Goal: Obtain resource: Download file/media

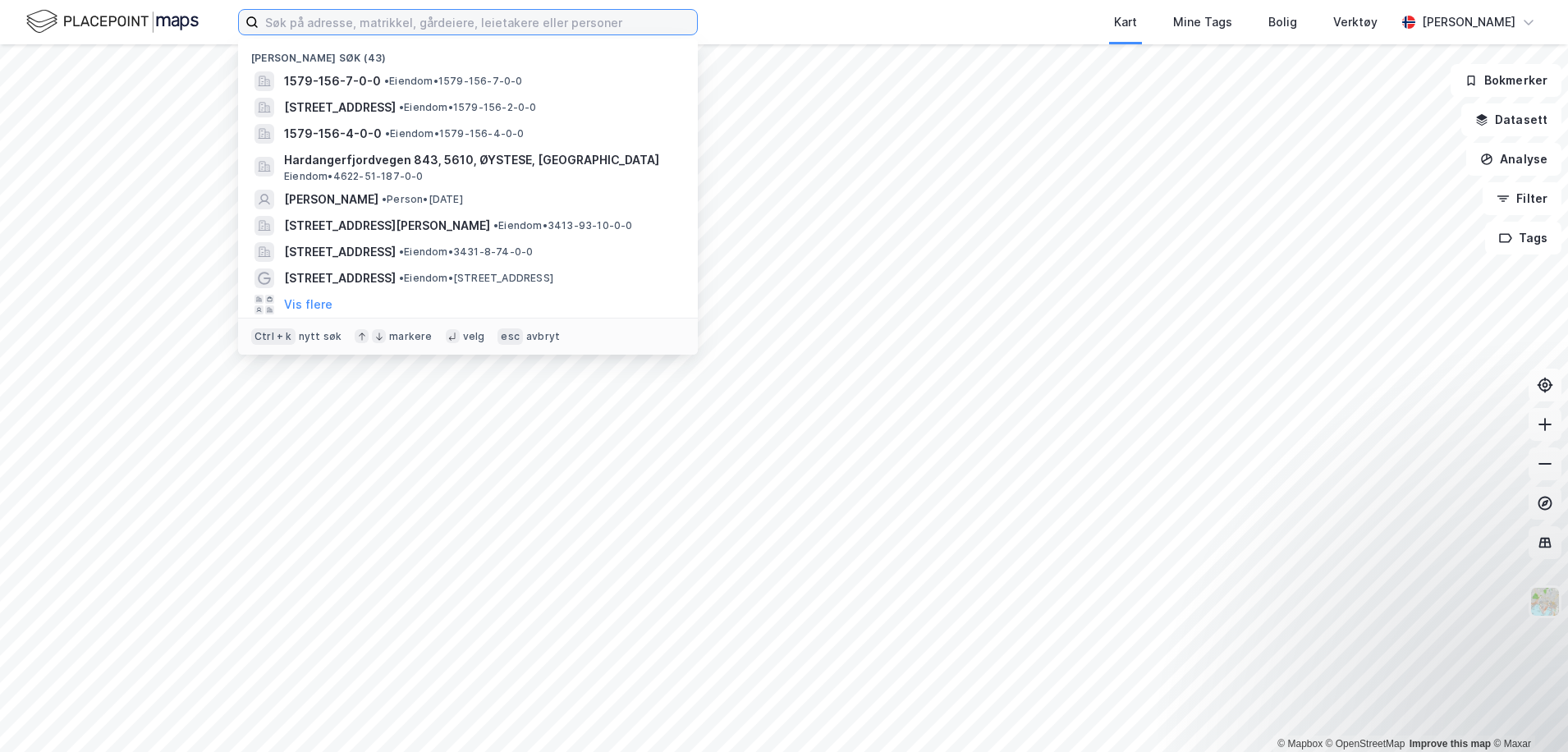
click at [415, 15] on input at bounding box center [478, 22] width 438 height 24
paste input "Porselensvegen 32"
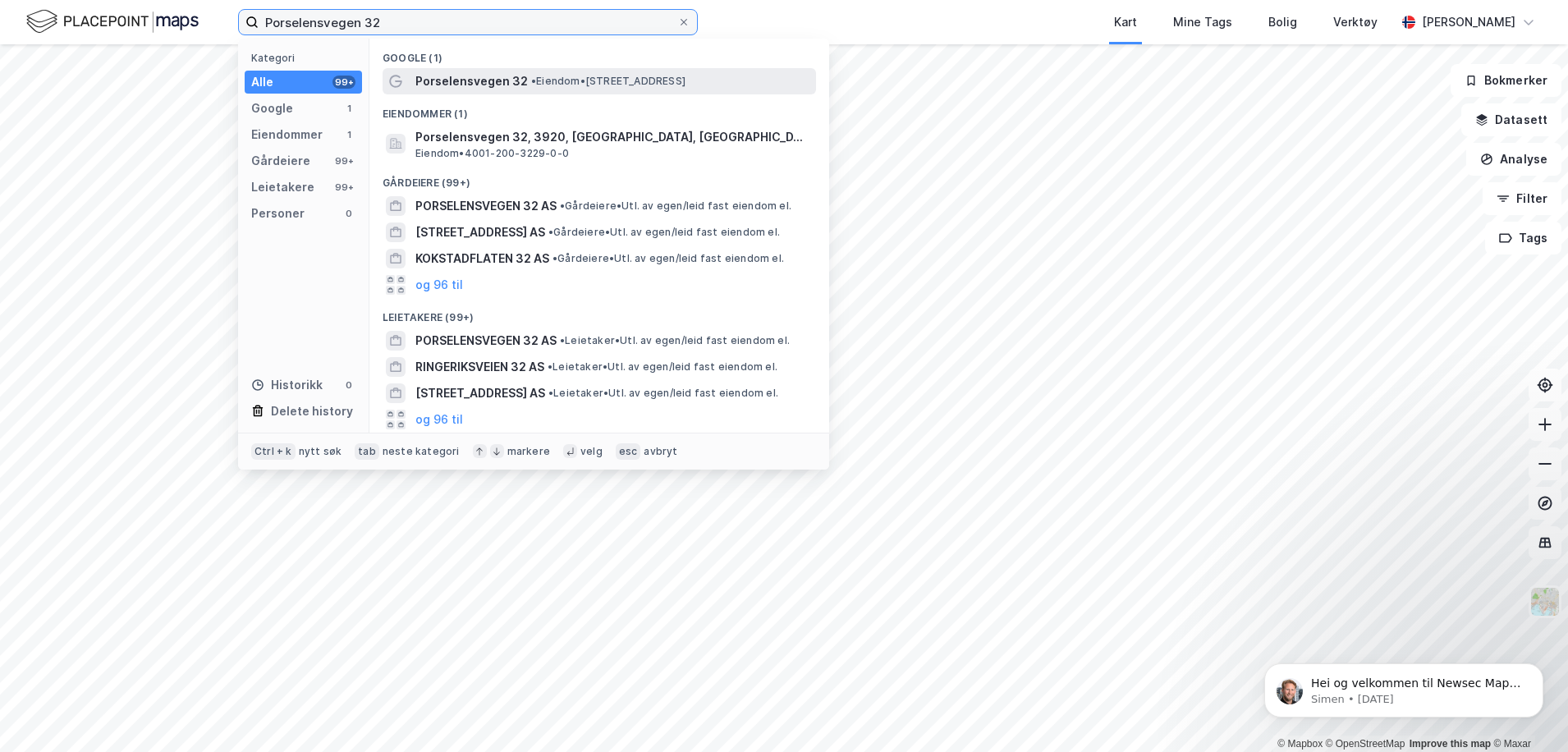
type input "Porselensvegen 32"
click at [530, 71] on div "Porselensvegen 32 • Eiendom • Porselensvegen 32, 3920 Porsgrunn" at bounding box center [614, 81] width 397 height 20
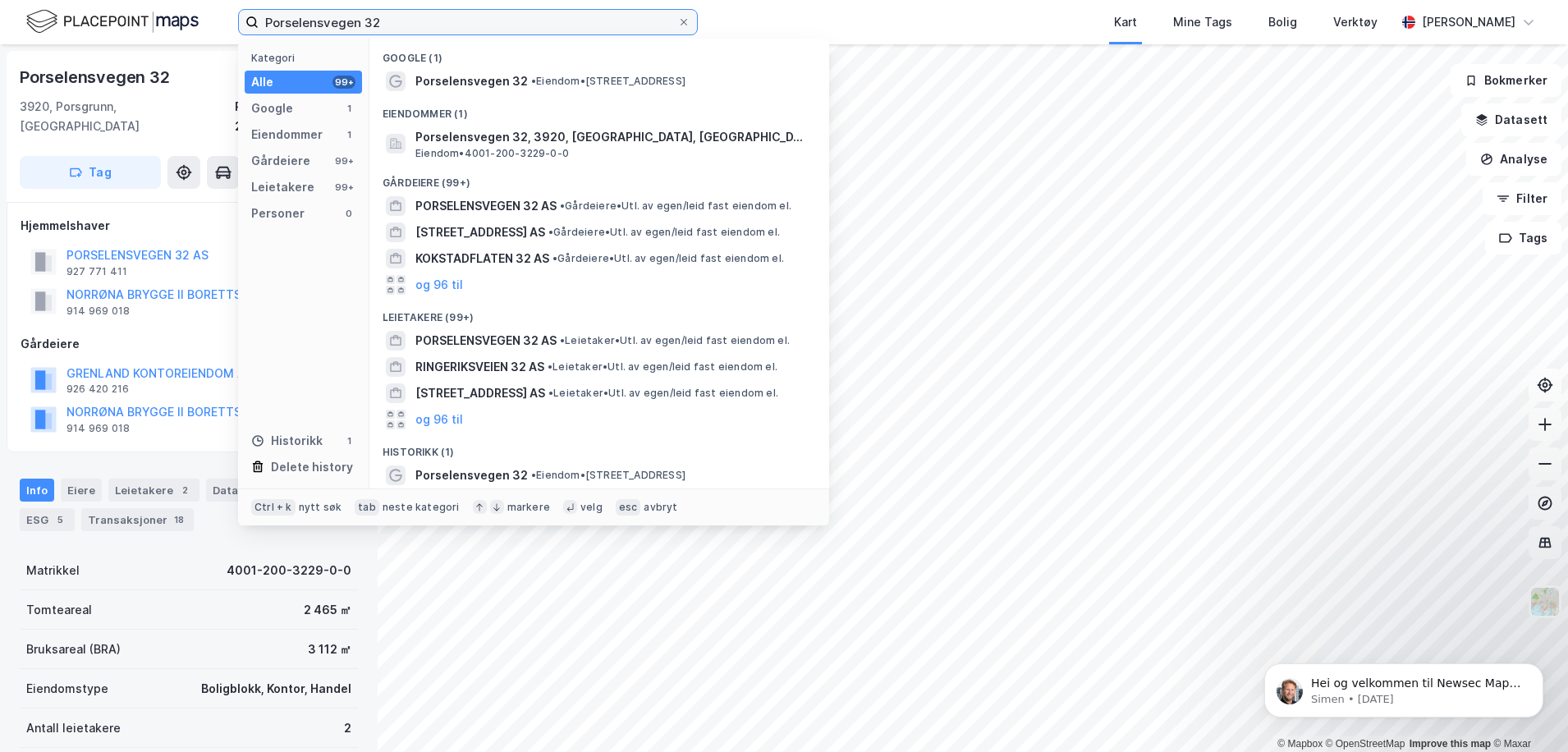
drag, startPoint x: 256, startPoint y: 20, endPoint x: 242, endPoint y: 15, distance: 14.9
click at [212, 19] on div "Porselensvegen 32 Kategori Alle 99+ Google 1 Eiendommer 1 Gårdeiere 99+ Leietak…" at bounding box center [784, 22] width 1568 height 44
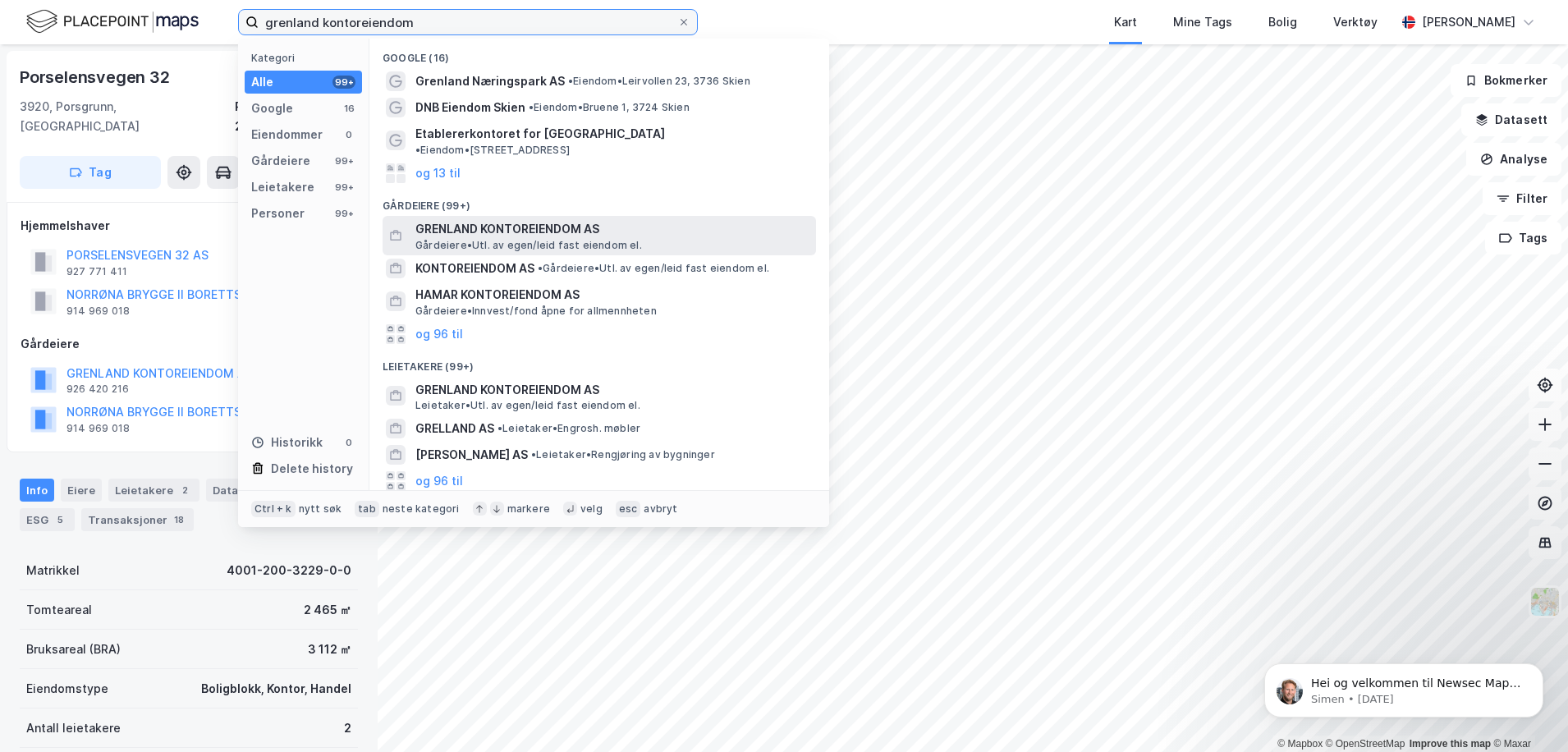
type input "grenland kontoreiendom"
click at [537, 219] on span "GRENLAND KONTOREIENDOM AS" at bounding box center [612, 229] width 394 height 20
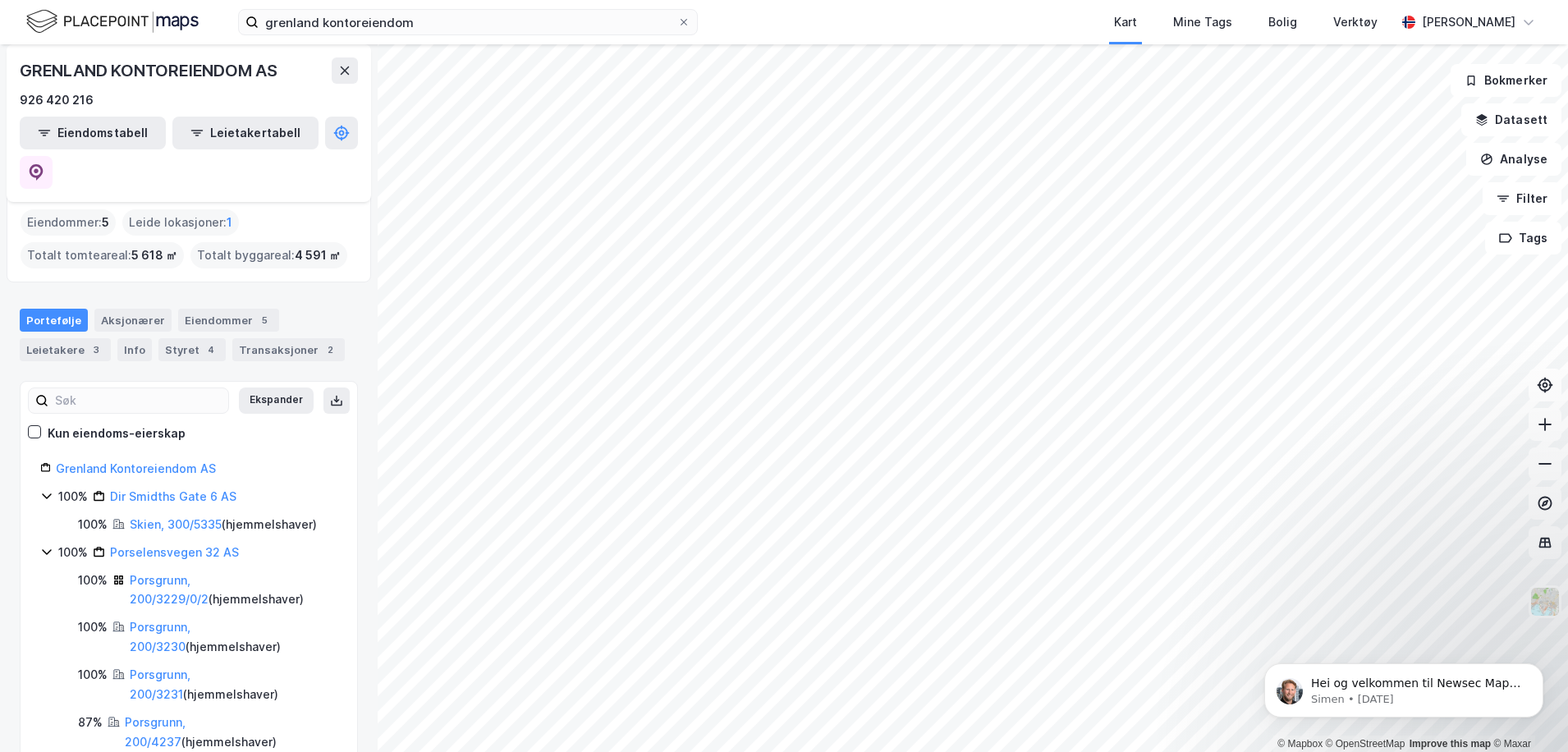
scroll to position [14, 0]
click at [441, 24] on input "grenland kontoreiendom" at bounding box center [468, 22] width 419 height 24
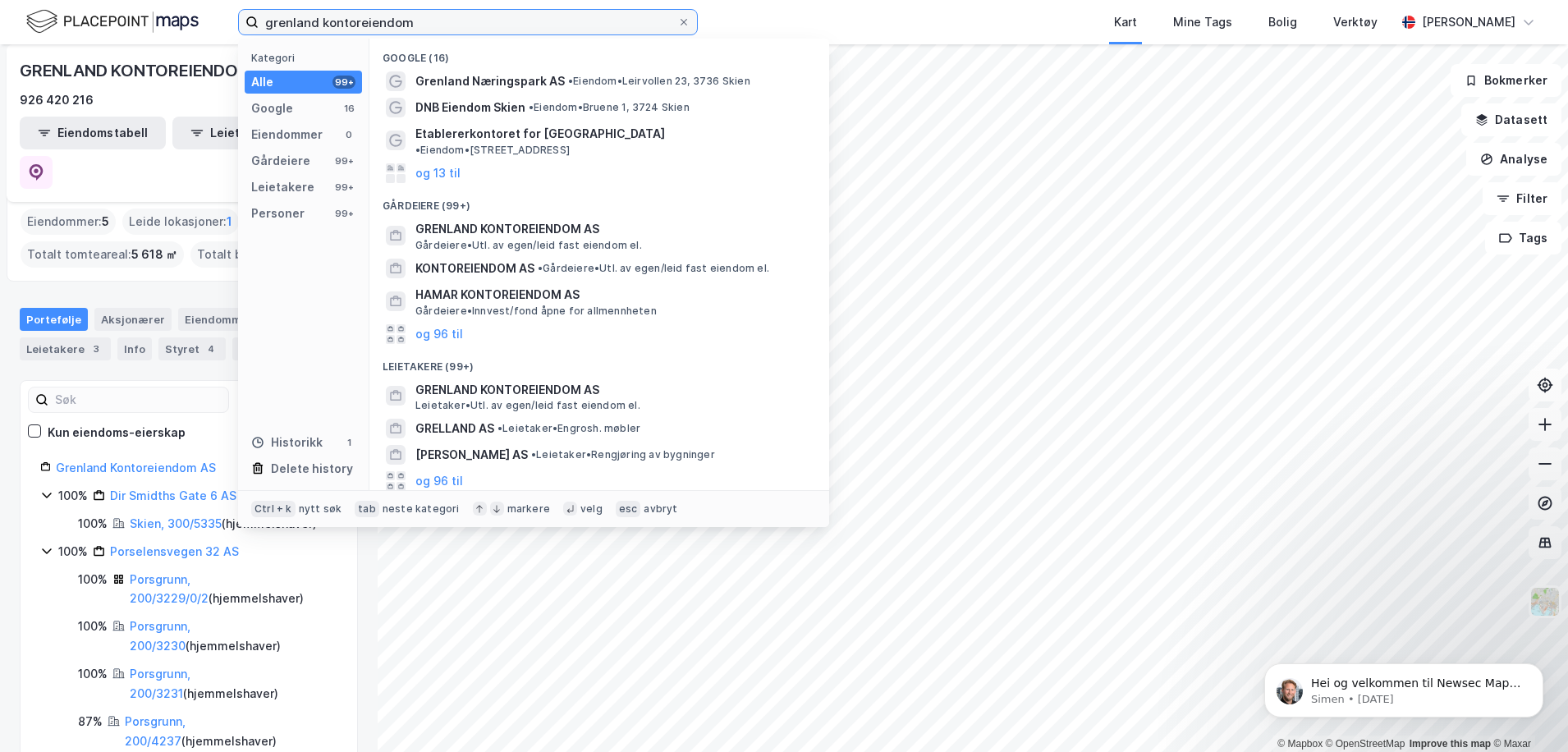
drag, startPoint x: 441, startPoint y: 21, endPoint x: 166, endPoint y: 22, distance: 275.0
click at [166, 22] on div "grenland kontoreiendom Kategori Alle 99+ Google 16 Eiendommer 0 Gårdeiere 99+ L…" at bounding box center [784, 22] width 1568 height 44
click at [180, 516] on link "Skien, 300/5335" at bounding box center [176, 522] width 92 height 14
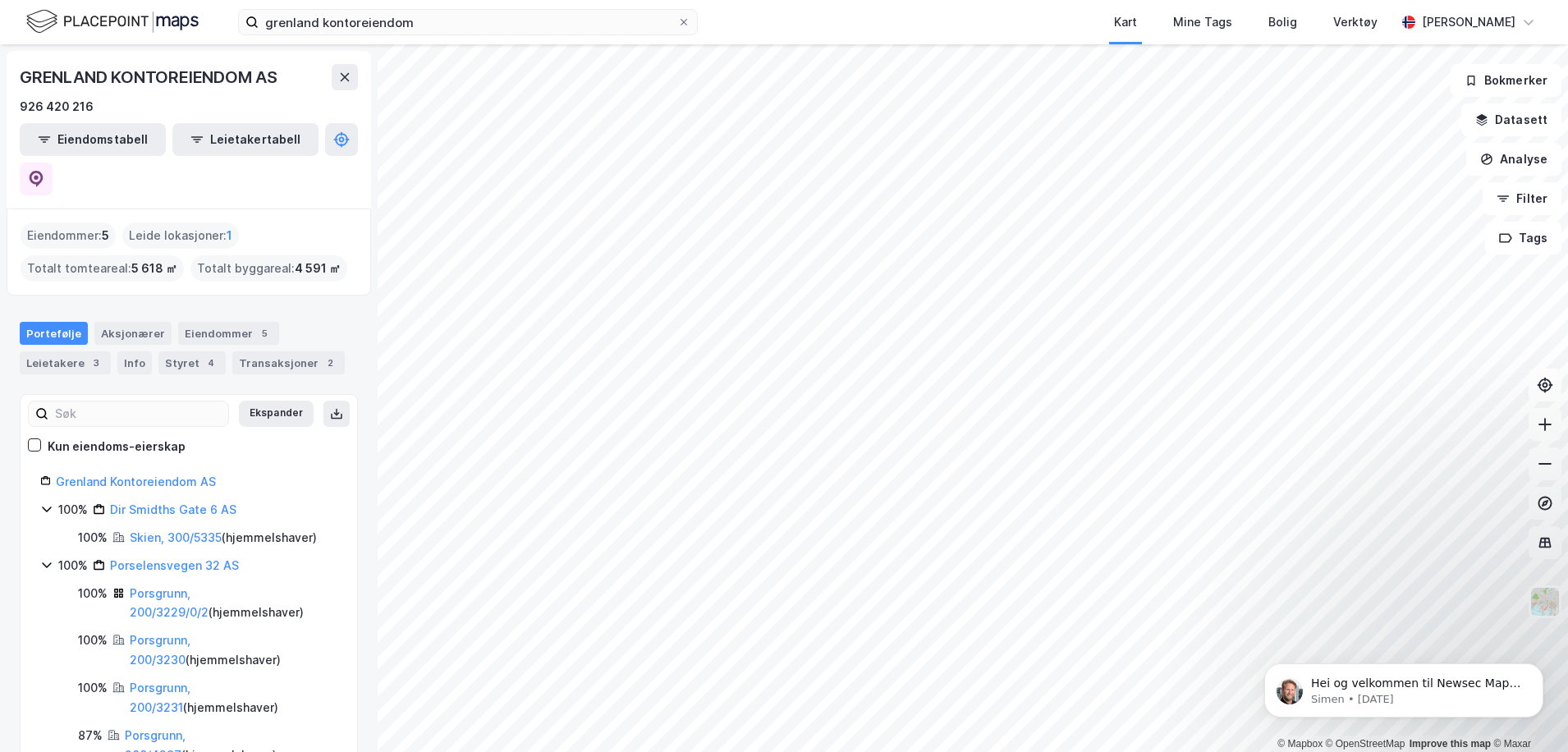
scroll to position [14, 0]
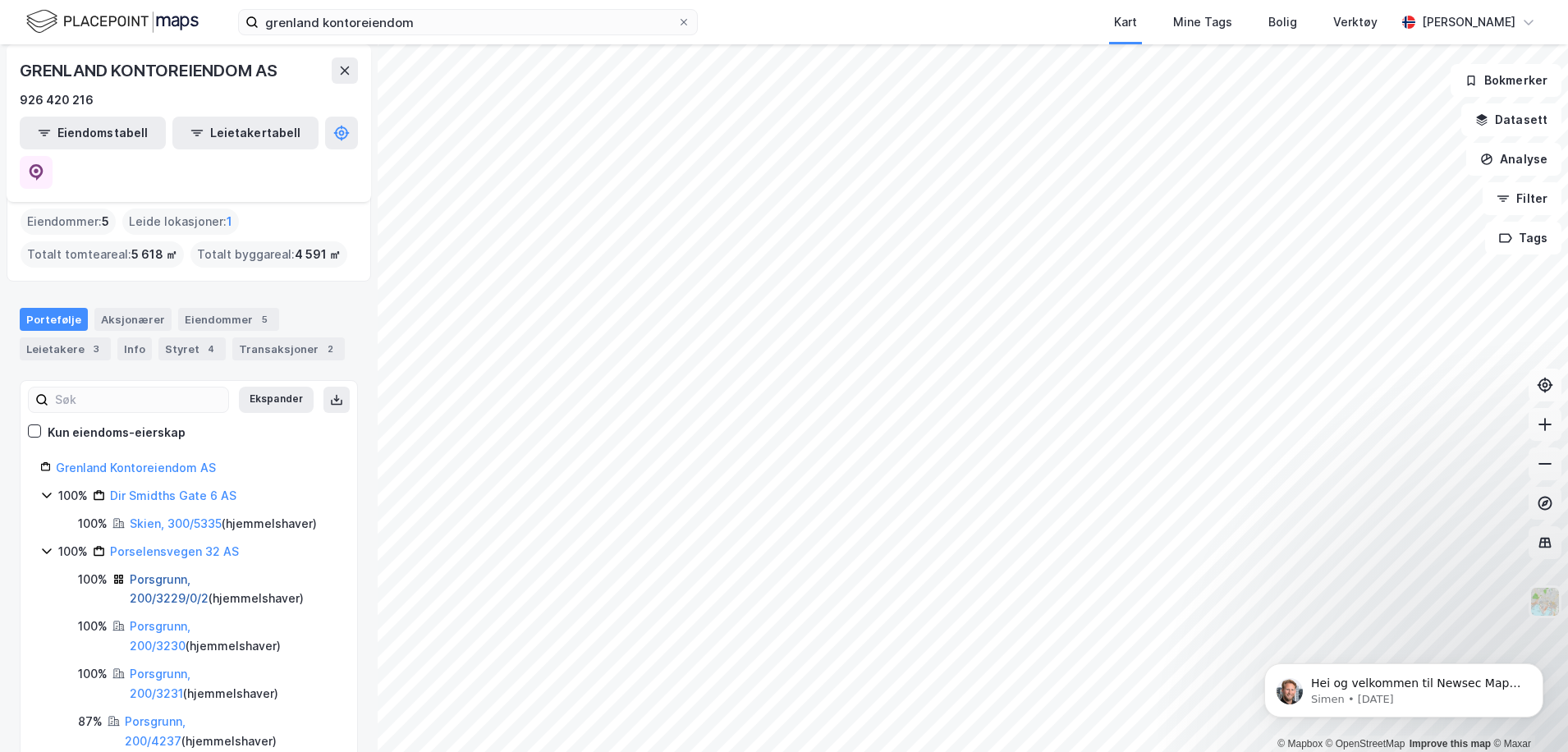
click at [208, 572] on link "Porsgrunn, 200/3229/0/2" at bounding box center [168, 588] width 79 height 33
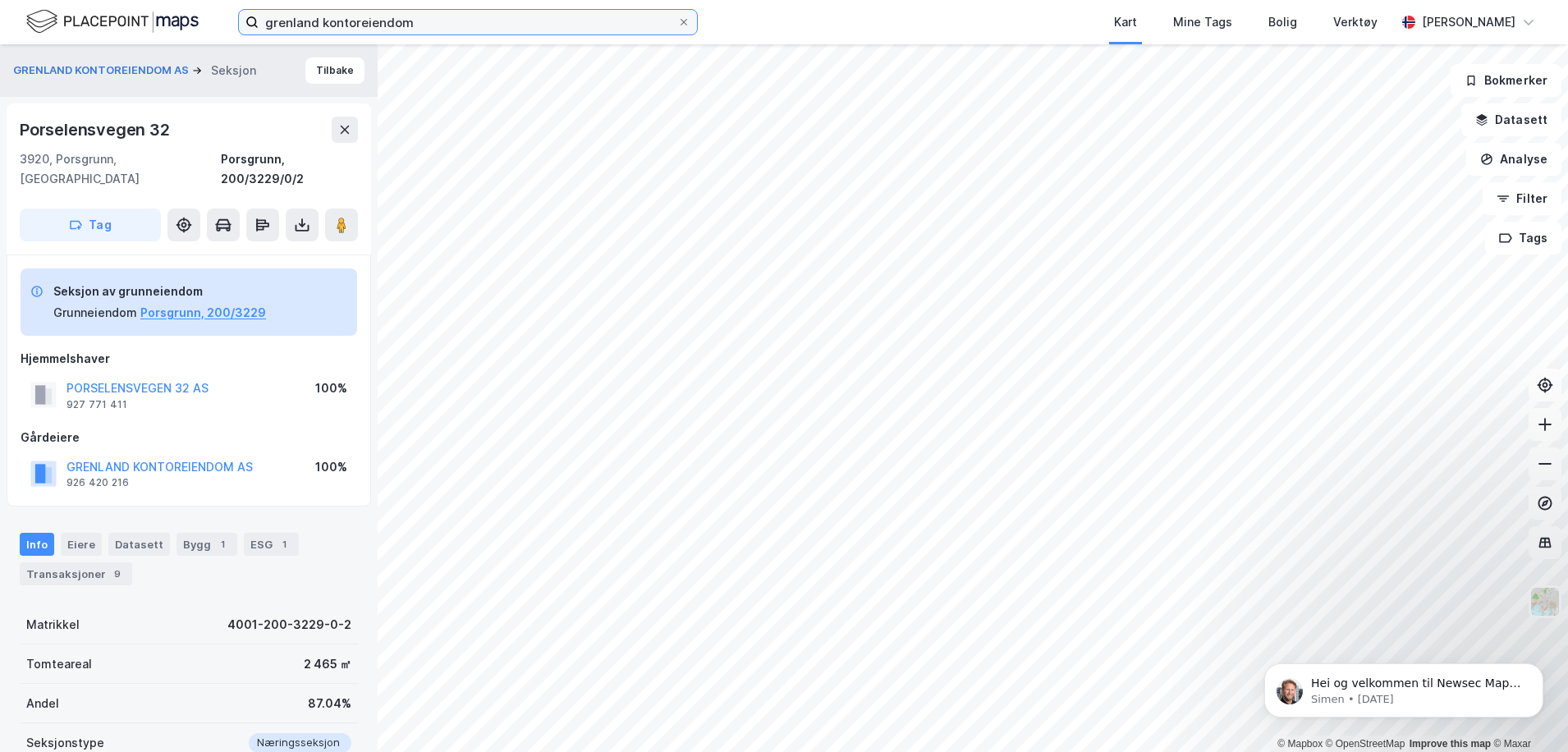
click at [413, 23] on input "grenland kontoreiendom" at bounding box center [468, 22] width 419 height 24
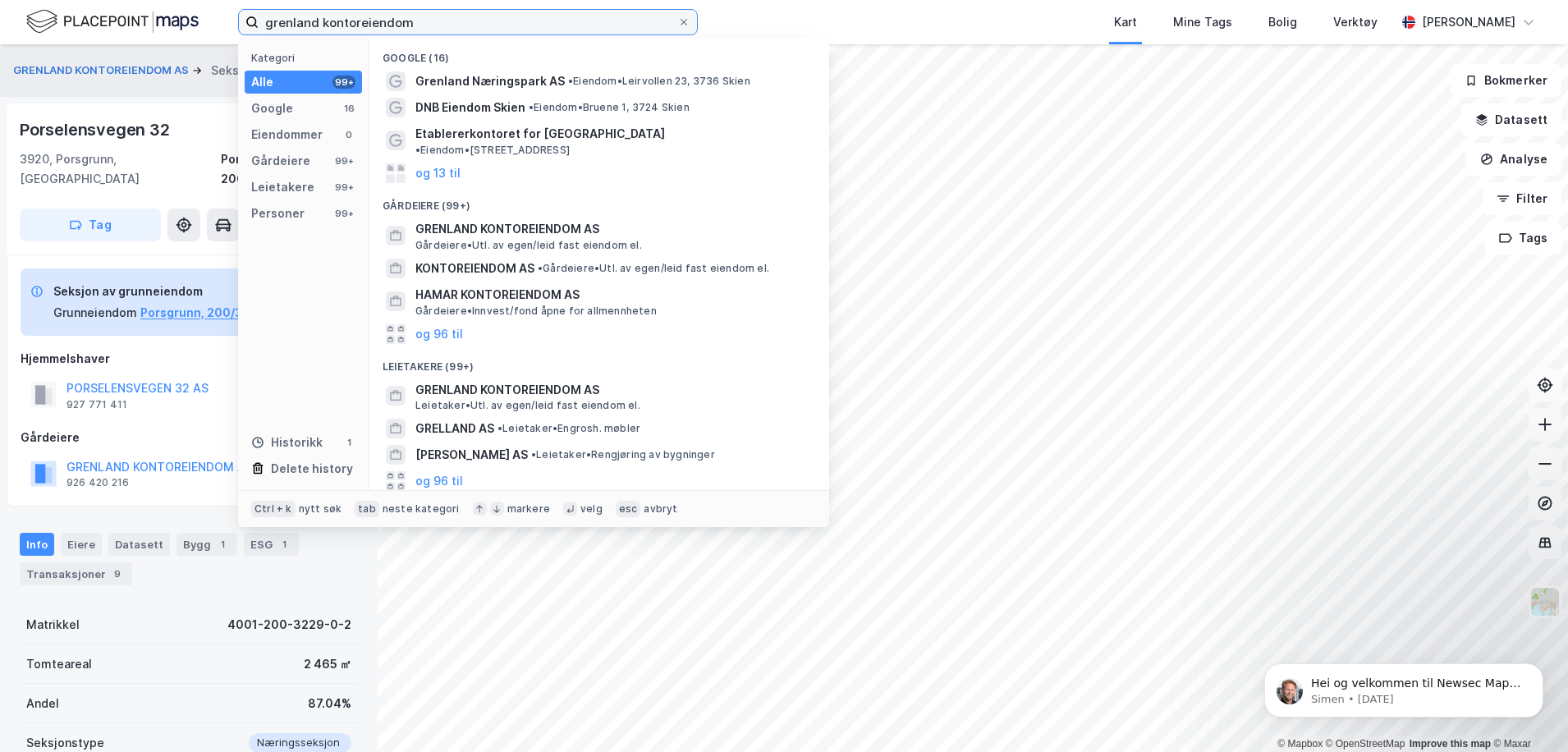
drag, startPoint x: 422, startPoint y: 22, endPoint x: 244, endPoint y: 23, distance: 178.0
click at [244, 23] on label "grenland kontoreiendom" at bounding box center [468, 22] width 460 height 26
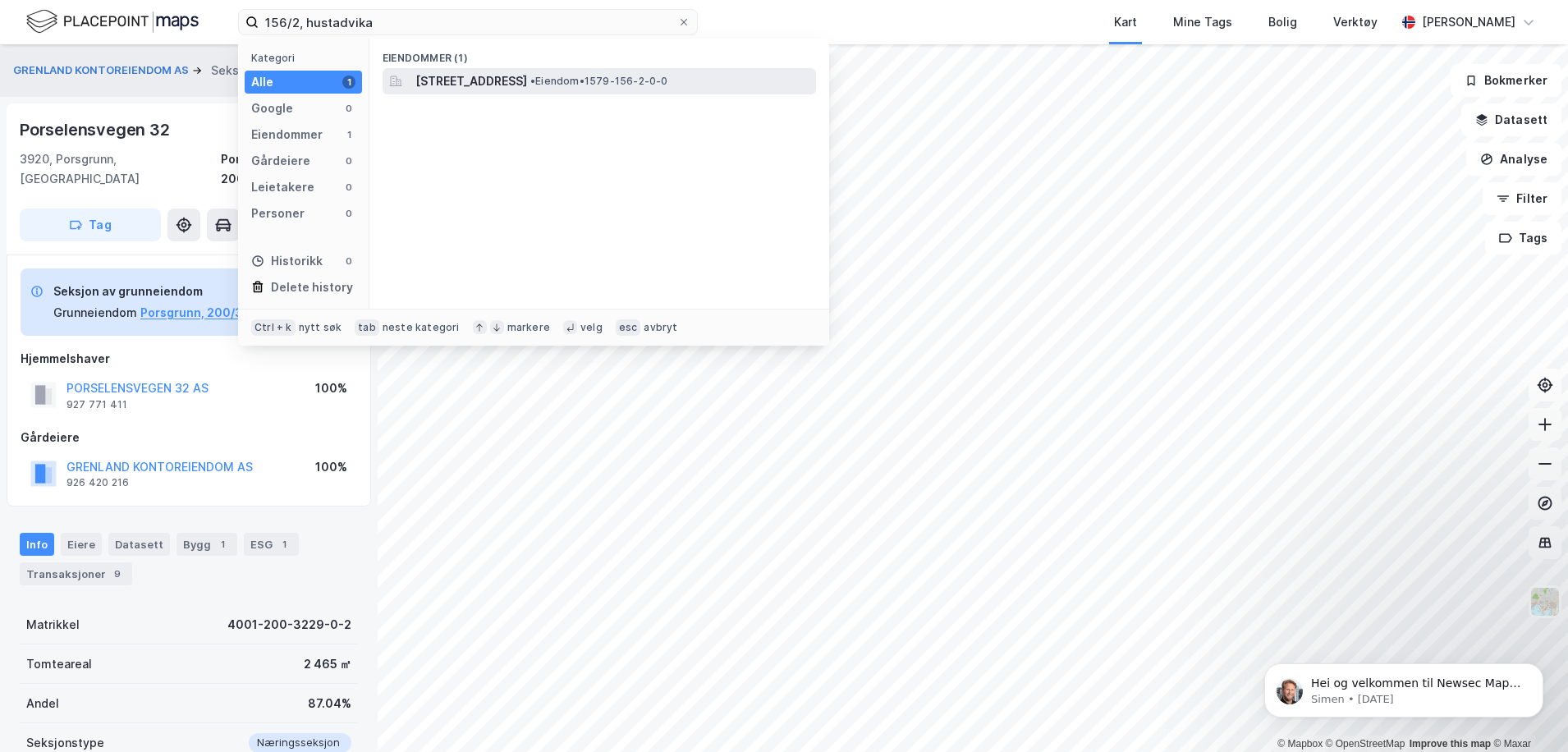
click at [497, 91] on div "Nåsvegen 364, 6490, EIDE, HUSTADVIKA • Eiendom • 1579-156-2-0-0" at bounding box center [599, 81] width 434 height 26
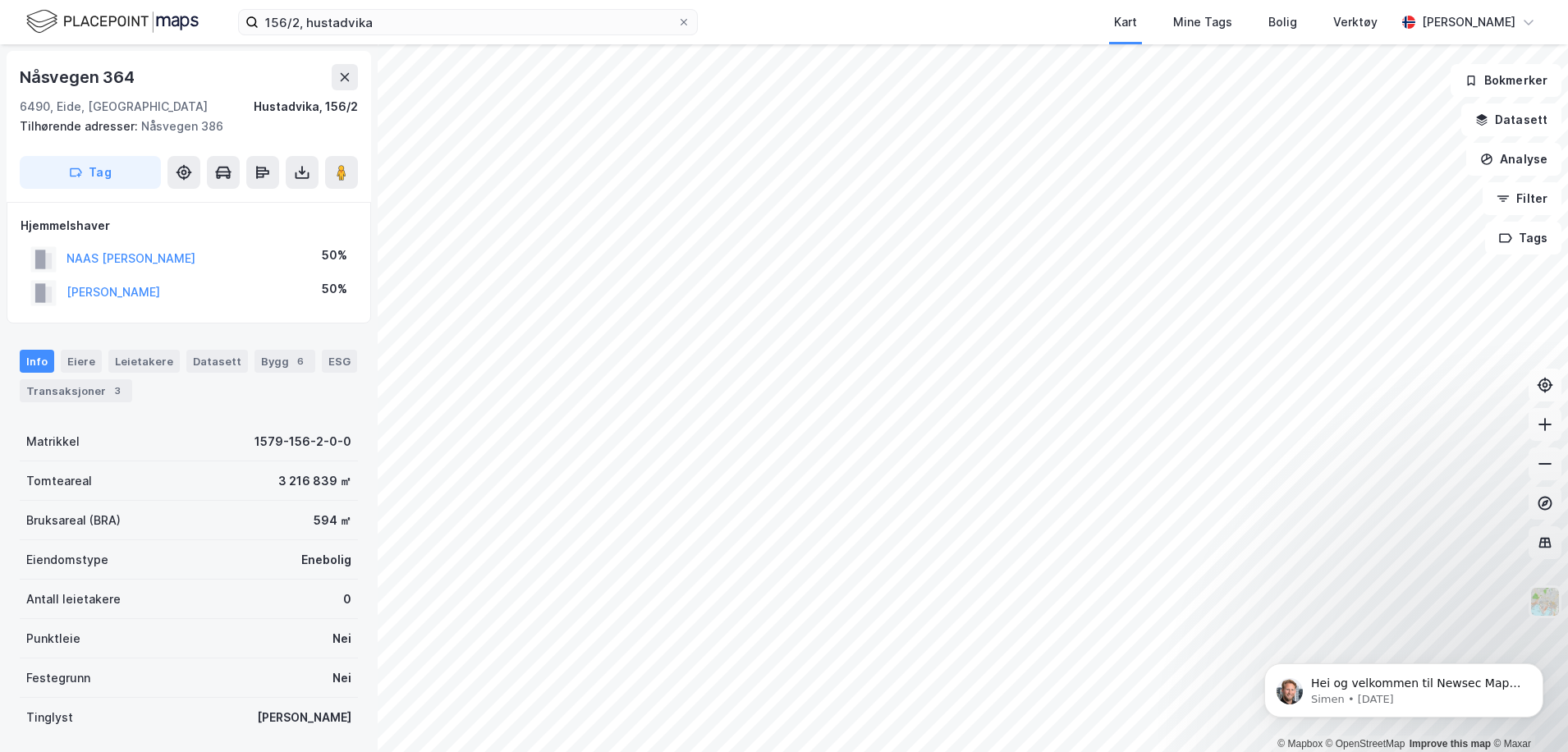
scroll to position [4, 0]
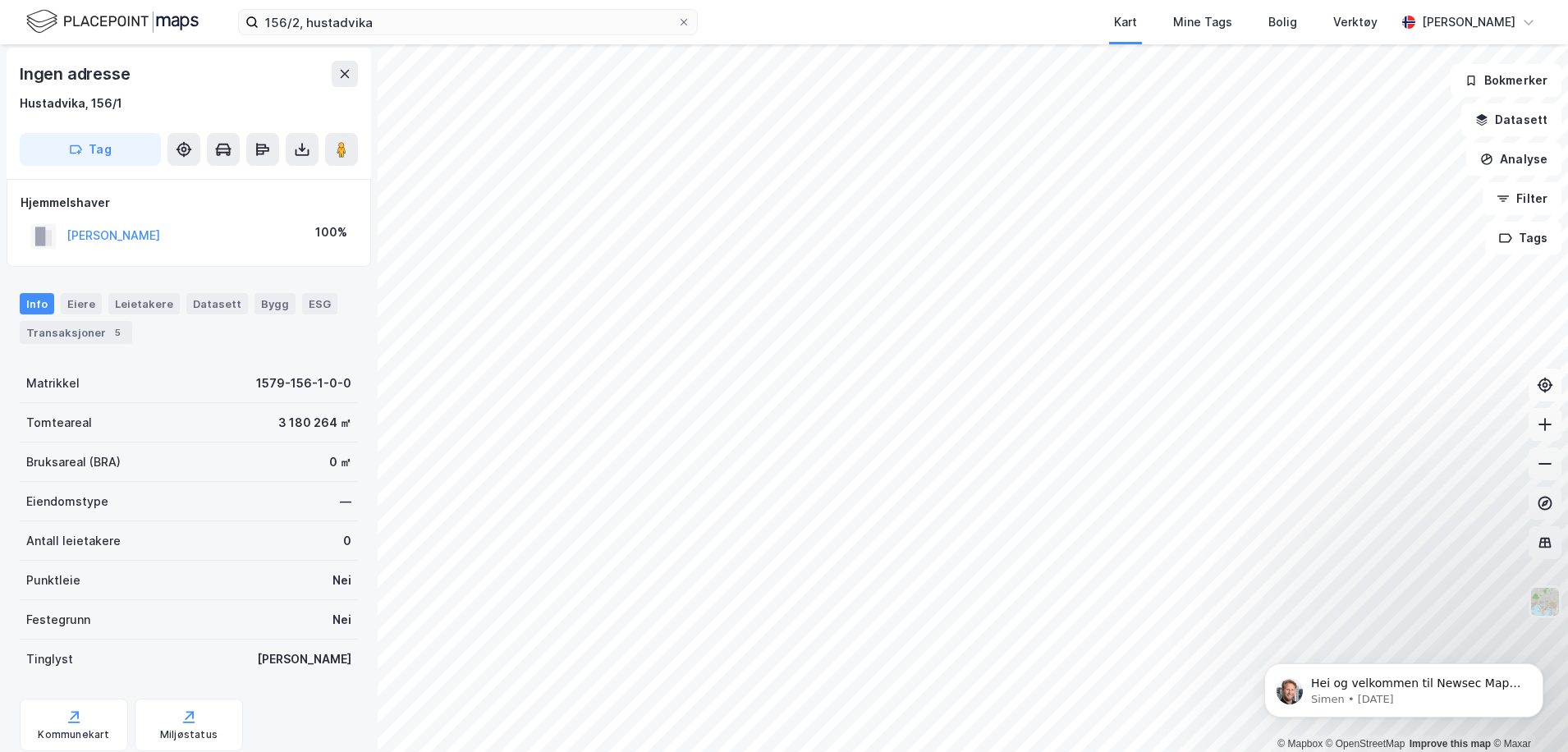
scroll to position [4, 0]
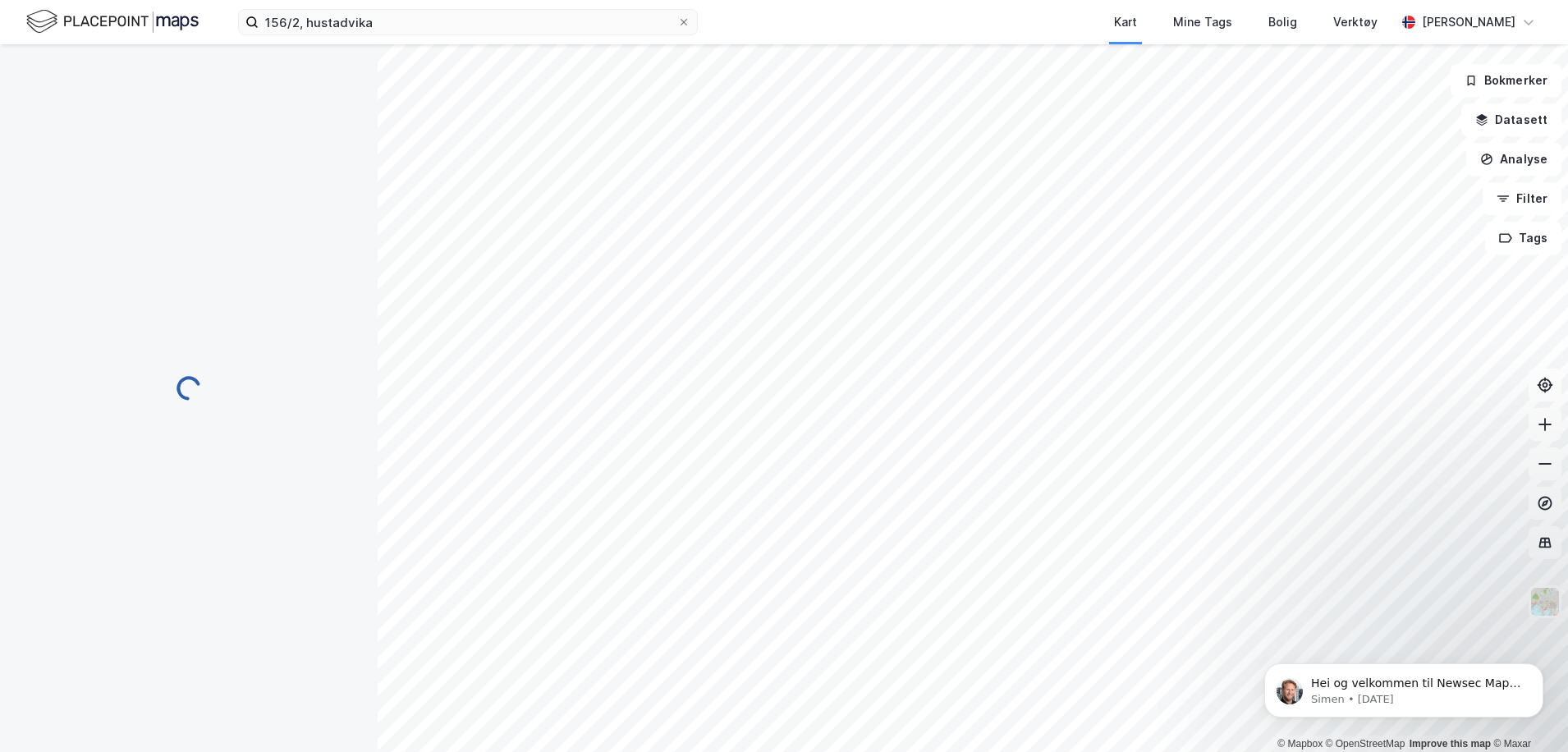
scroll to position [4, 0]
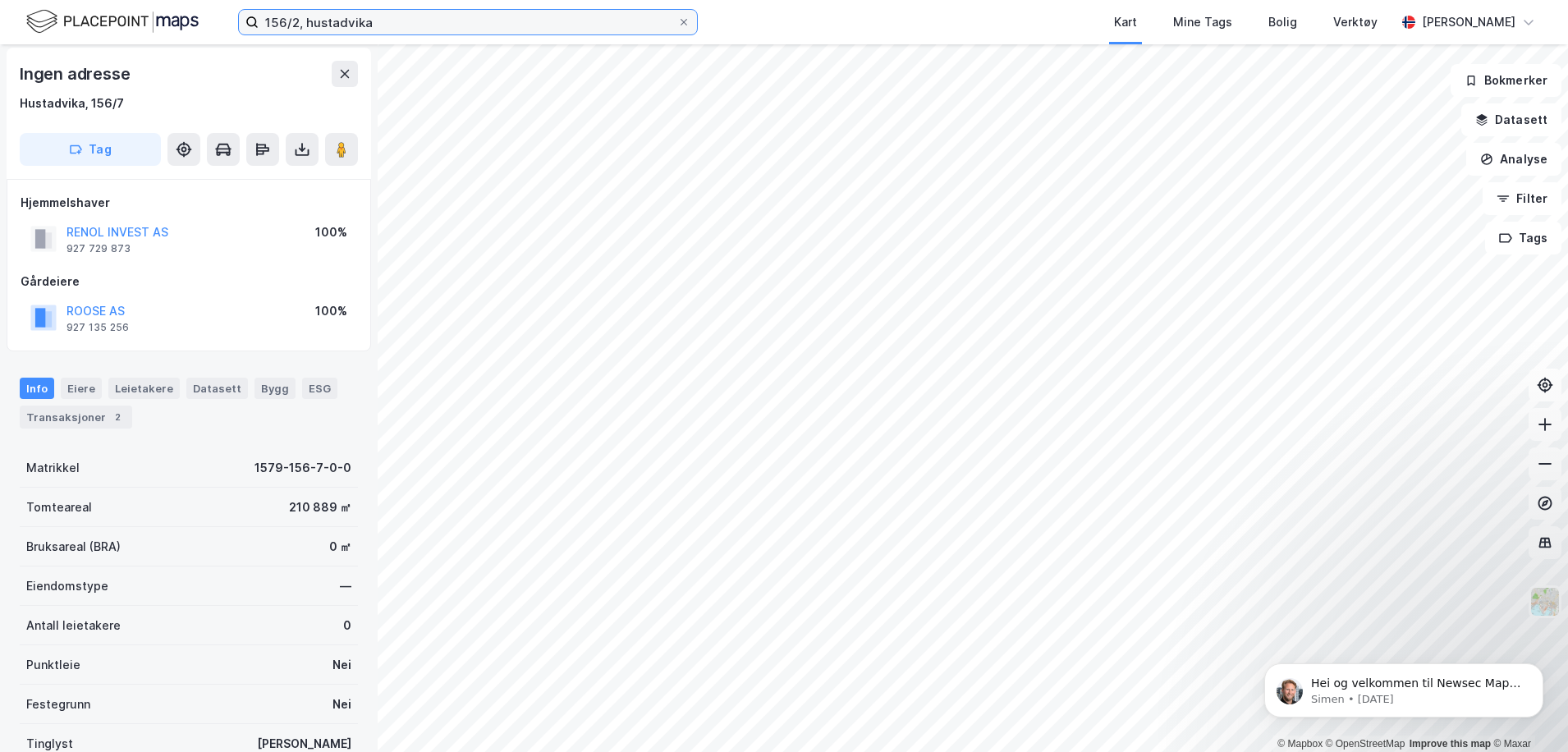
click at [284, 24] on input "156/2, hustadvika" at bounding box center [468, 22] width 419 height 24
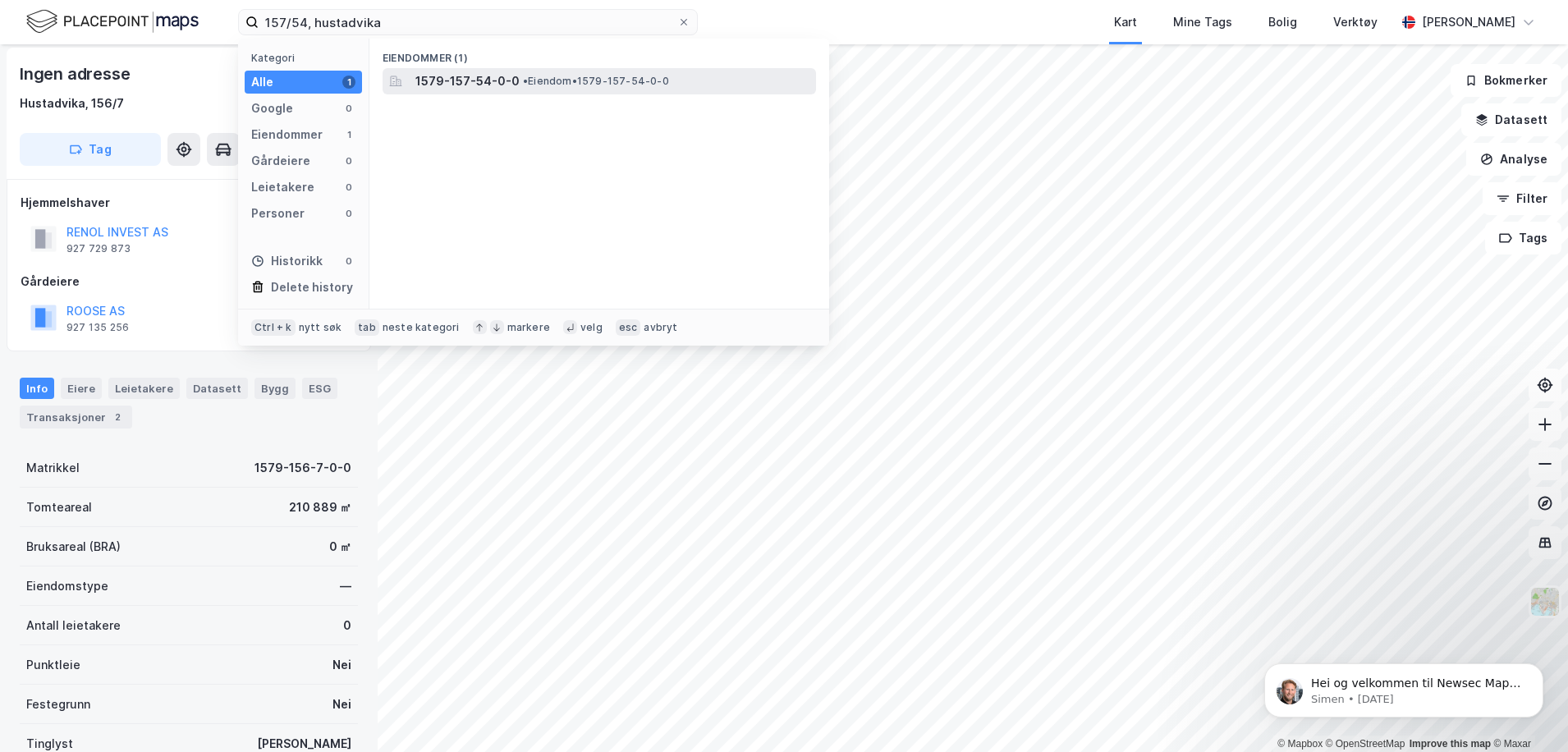
click at [470, 88] on span "1579-157-54-0-0" at bounding box center [467, 81] width 104 height 20
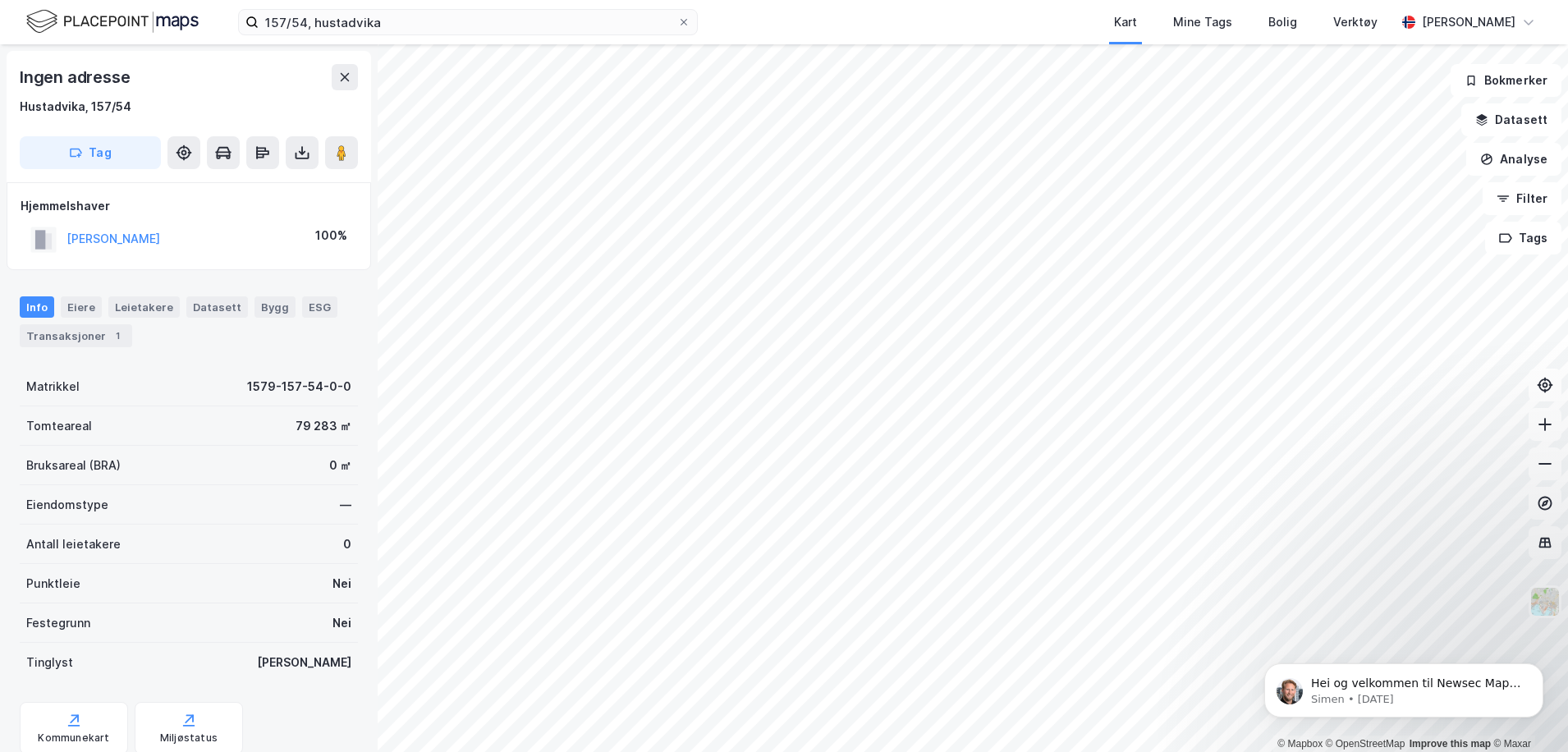
scroll to position [4, 0]
click at [1523, 205] on button "Filter" at bounding box center [1522, 198] width 79 height 33
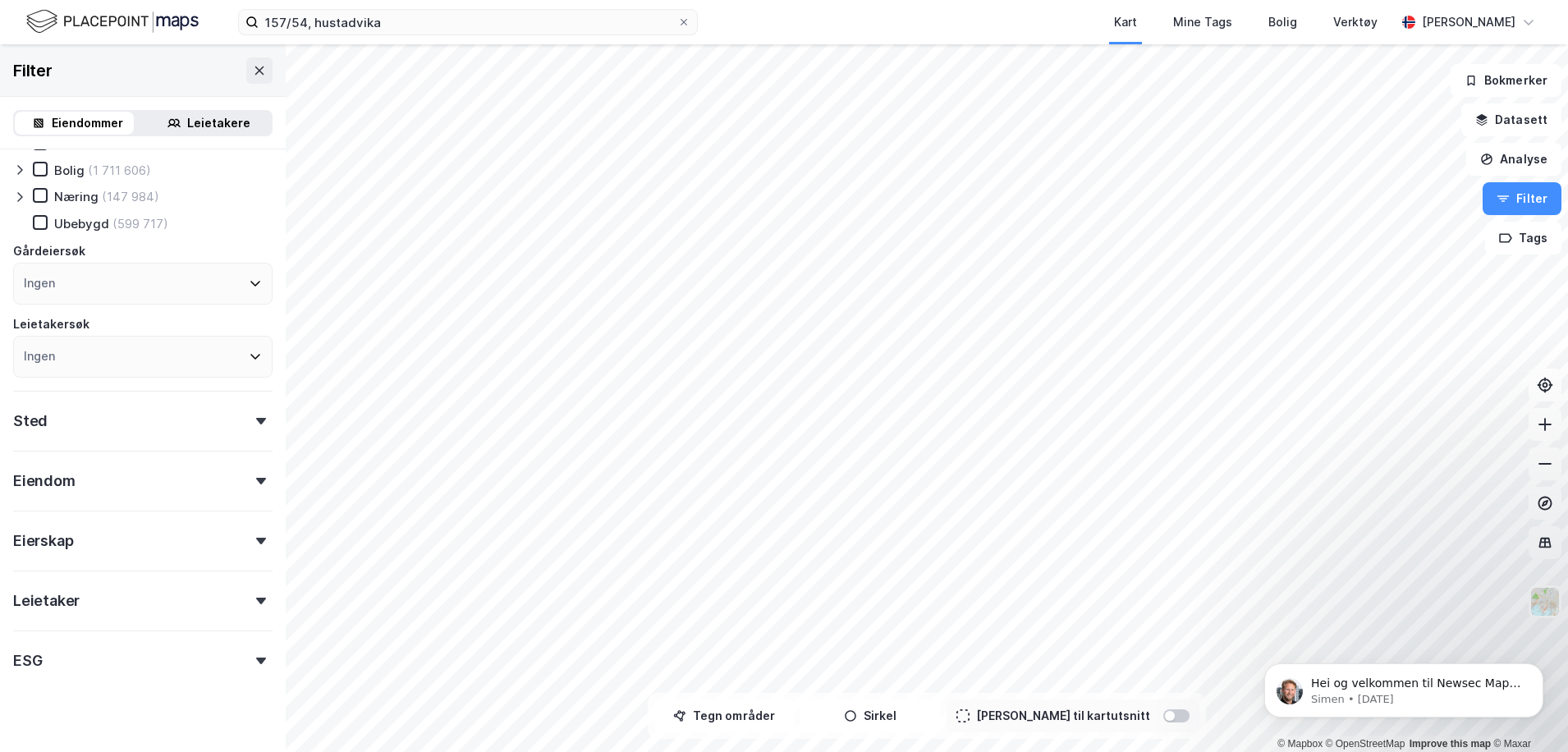
scroll to position [77, 0]
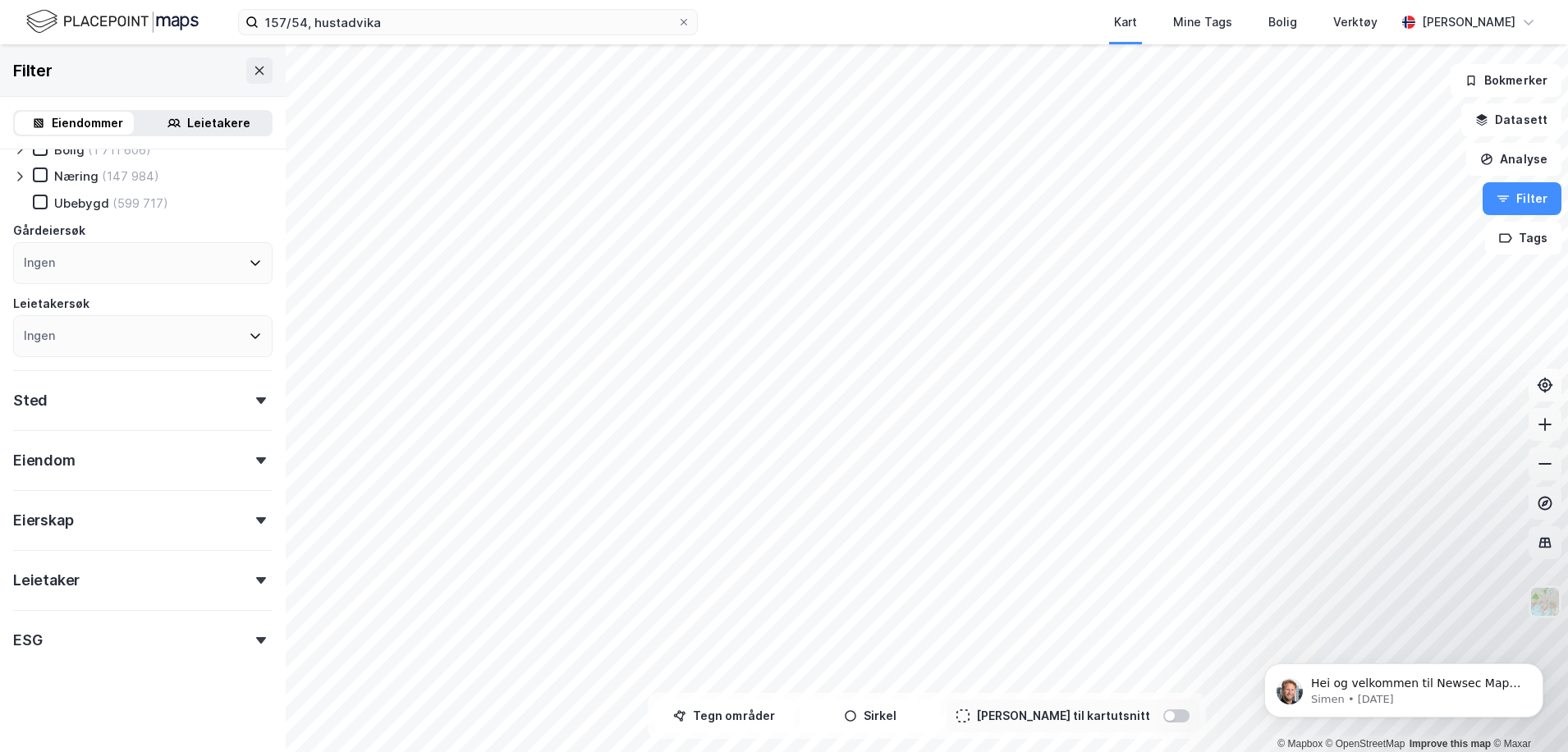
click at [62, 463] on div "Eiendom" at bounding box center [44, 461] width 62 height 20
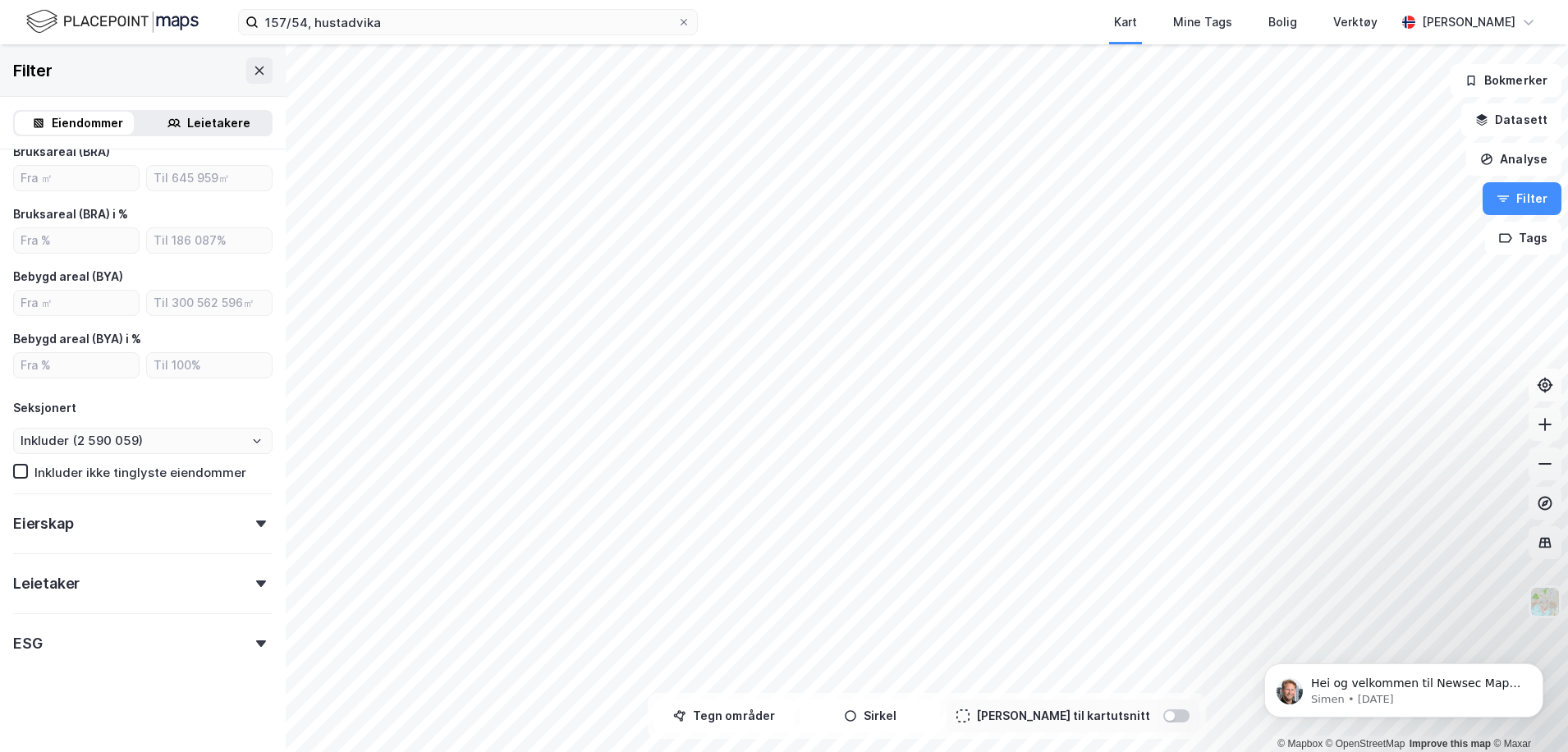
scroll to position [0, 0]
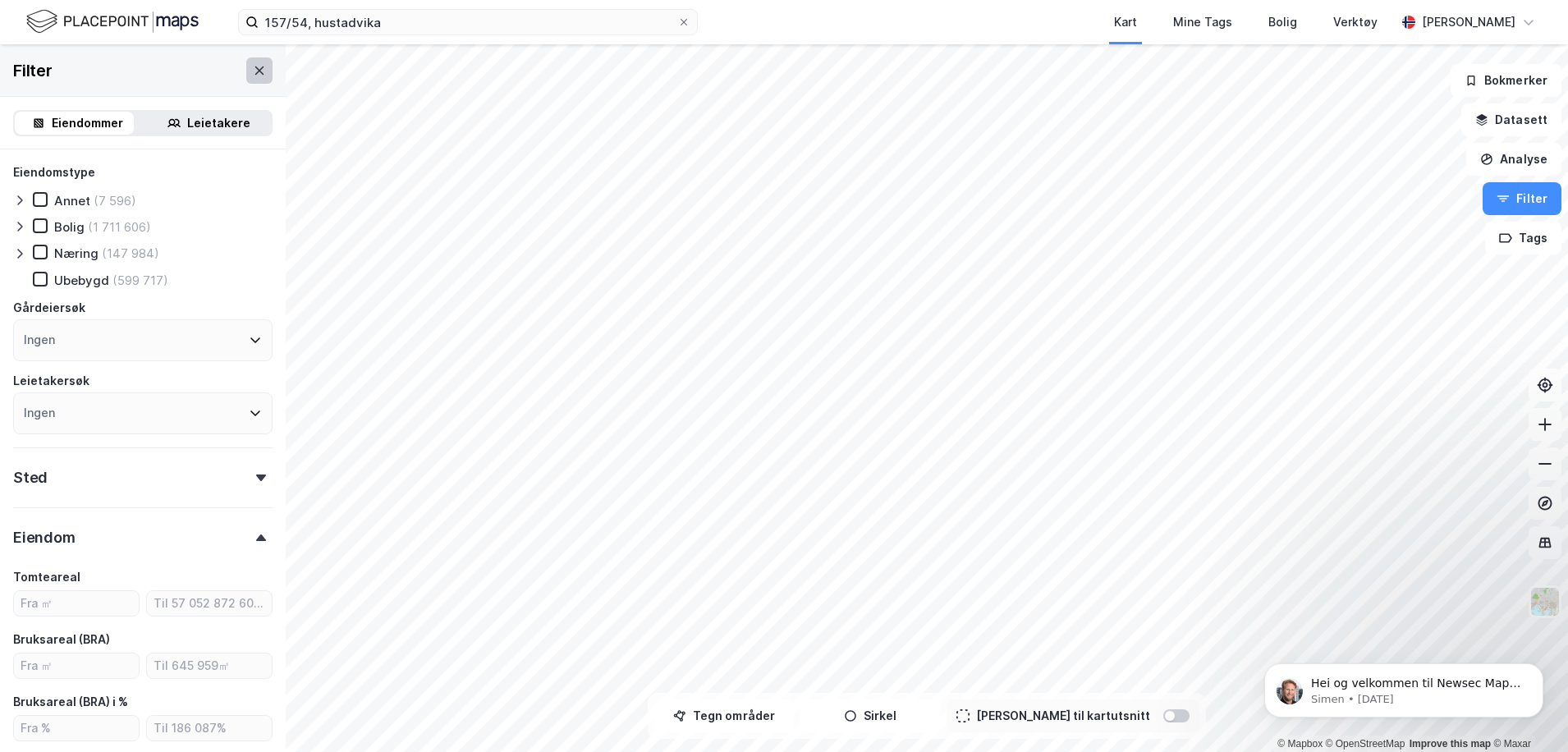
click at [253, 71] on icon at bounding box center [259, 71] width 14 height 14
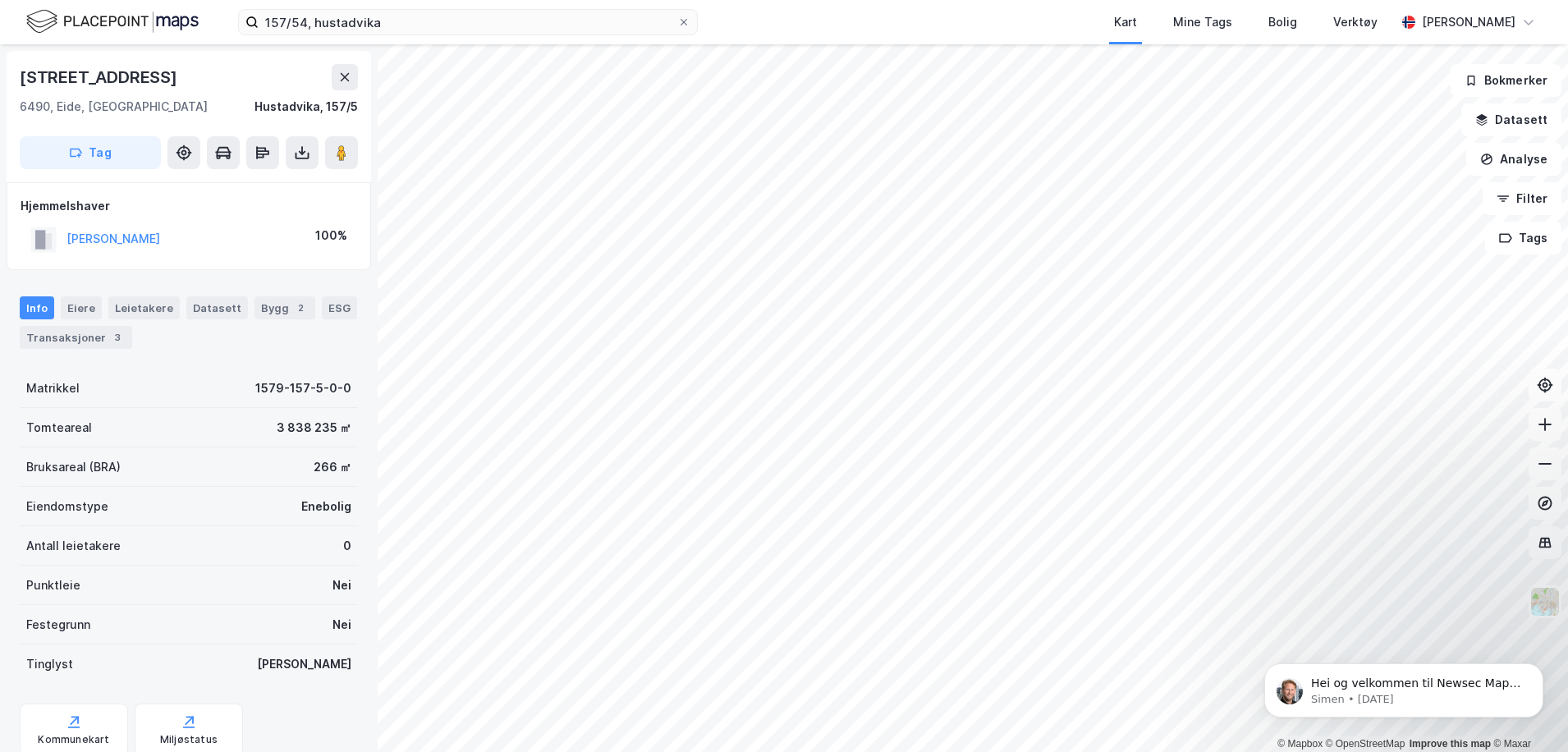
scroll to position [4, 0]
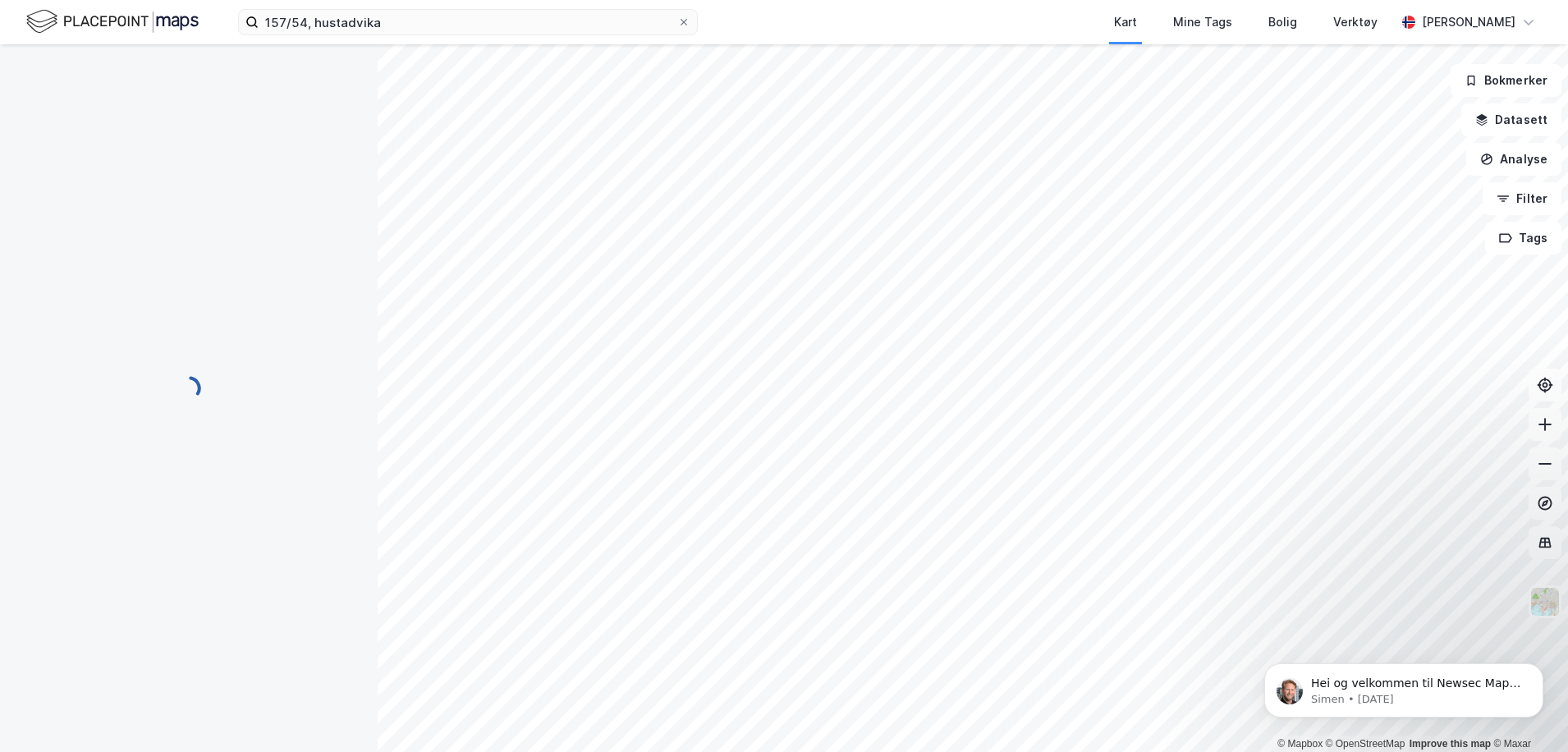
scroll to position [4, 0]
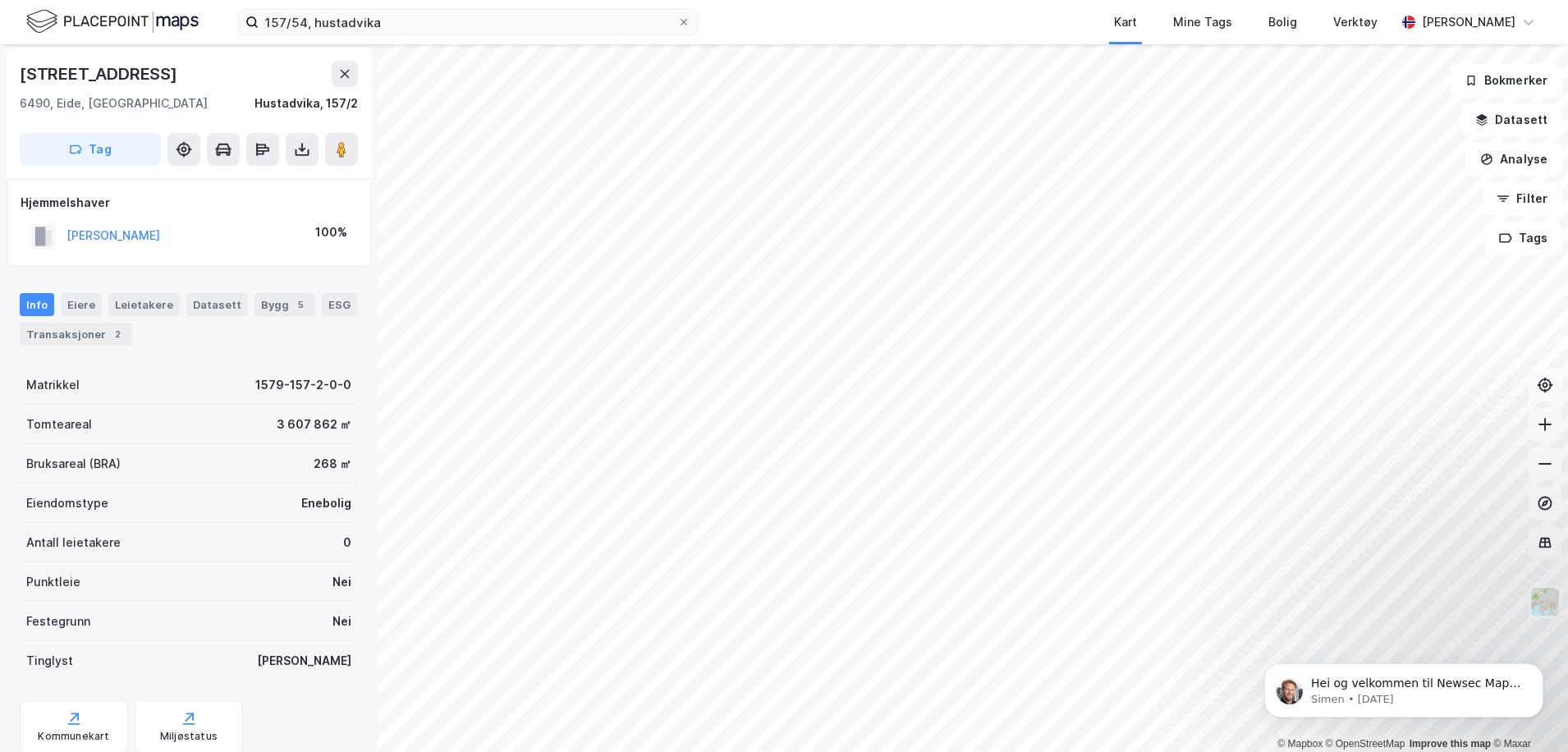
scroll to position [4, 0]
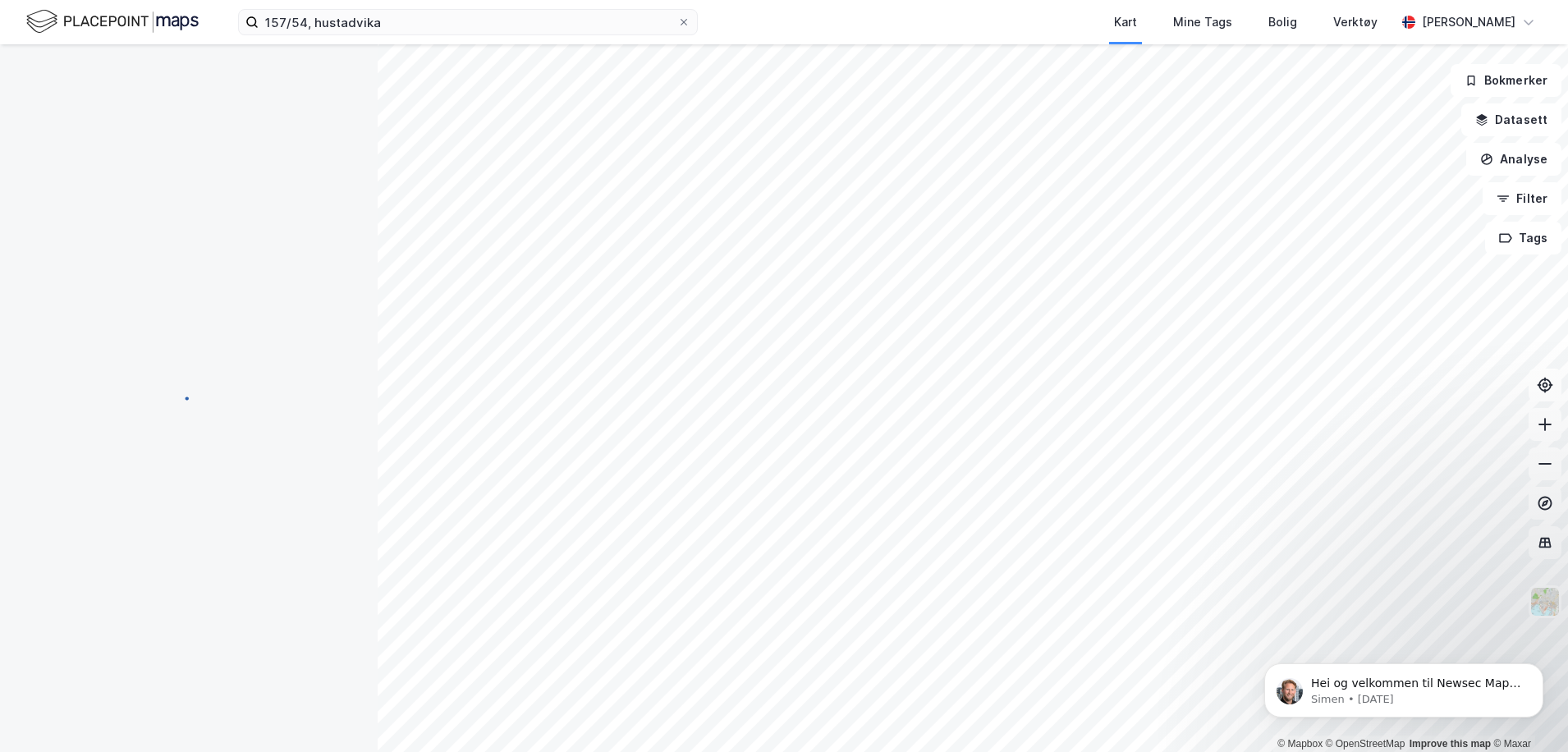
scroll to position [4, 0]
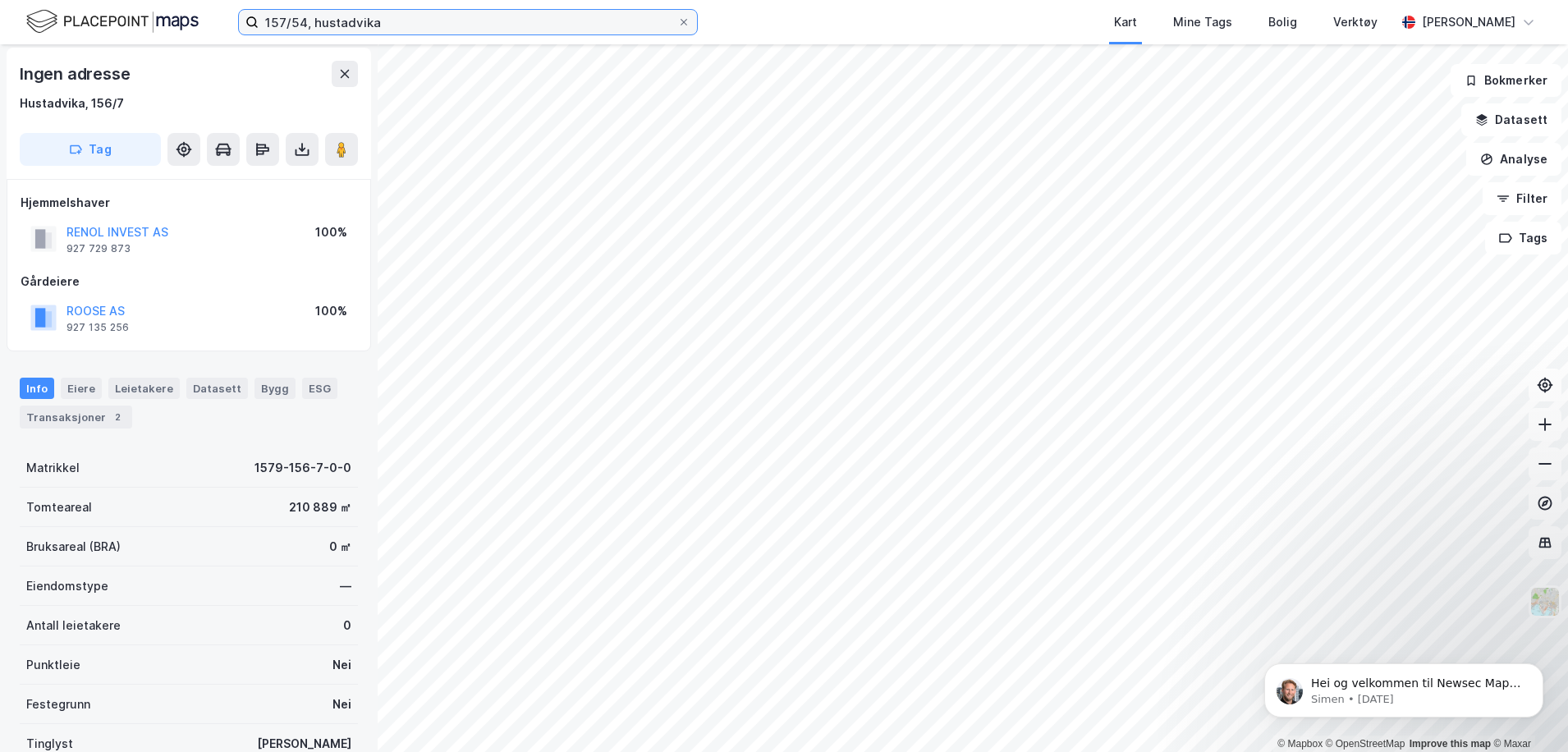
click at [394, 20] on input "157/54, hustadvika" at bounding box center [468, 22] width 419 height 24
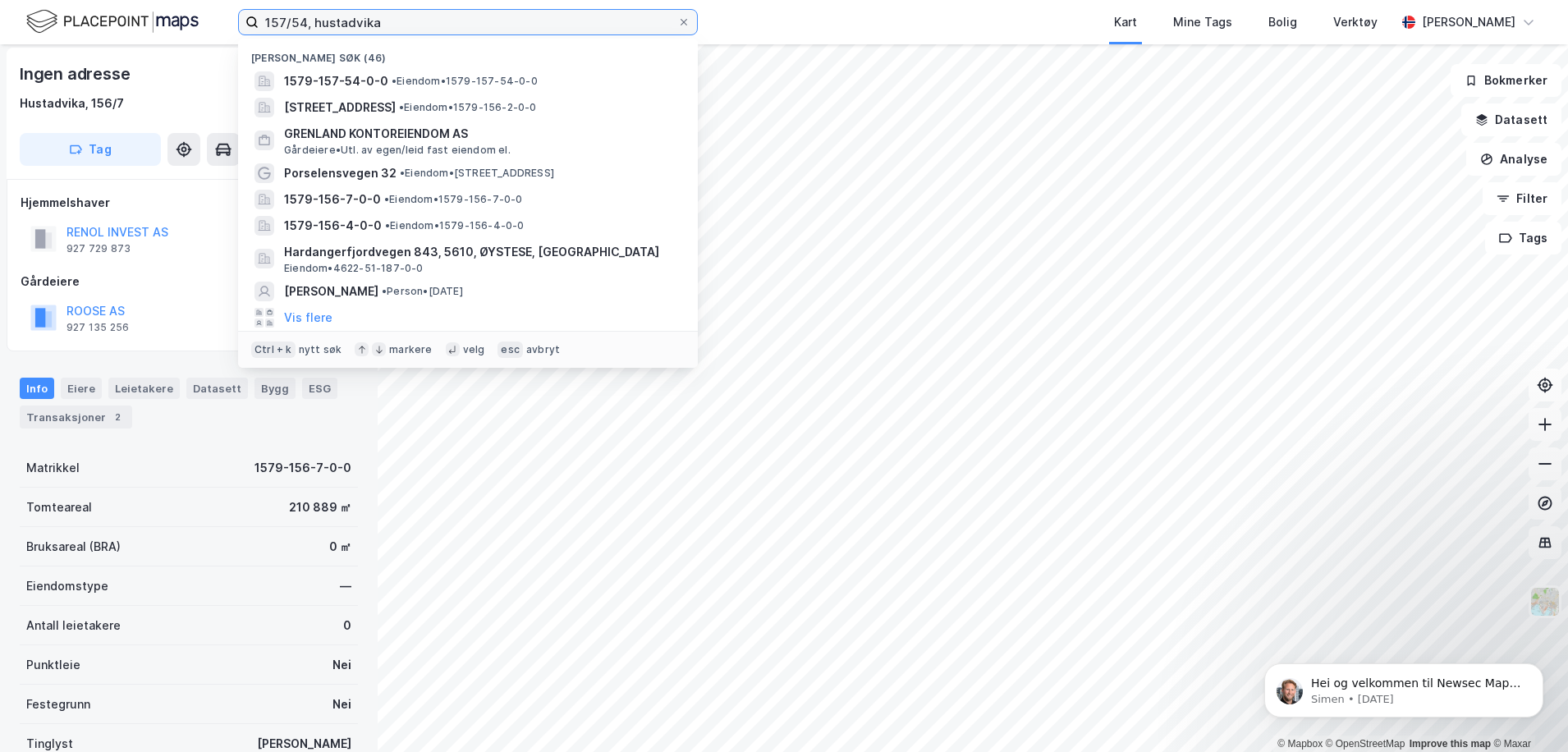
drag, startPoint x: 391, startPoint y: 24, endPoint x: 227, endPoint y: 18, distance: 164.1
click at [222, 16] on div "157/54, hustadvika Nylige søk (46) 1579-157-54-0-0 • Eiendom • 1579-157-54-0-0 …" at bounding box center [784, 22] width 1568 height 44
paste input "Porselensvegen 32 AS"
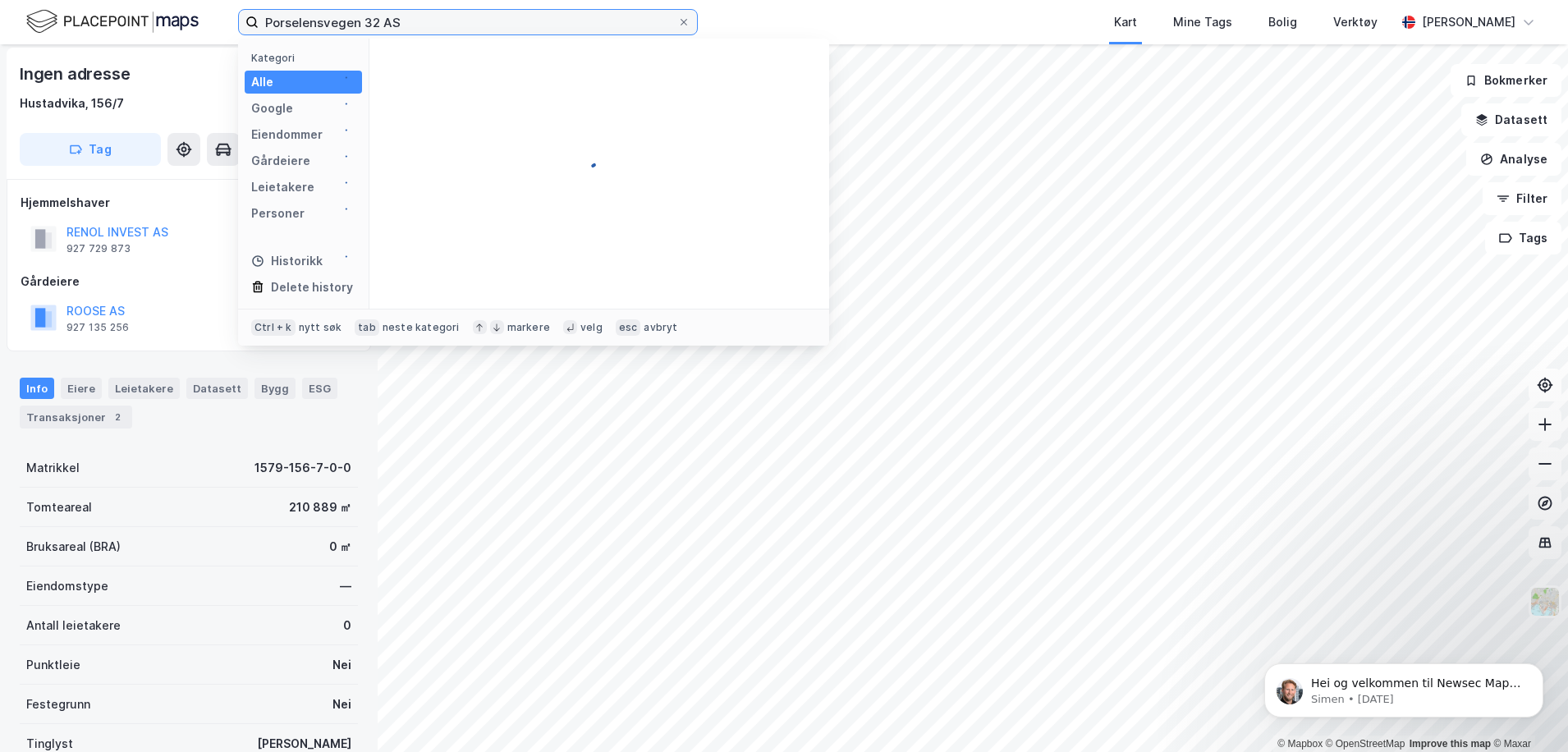
type input "Porselensvegen 32 AS"
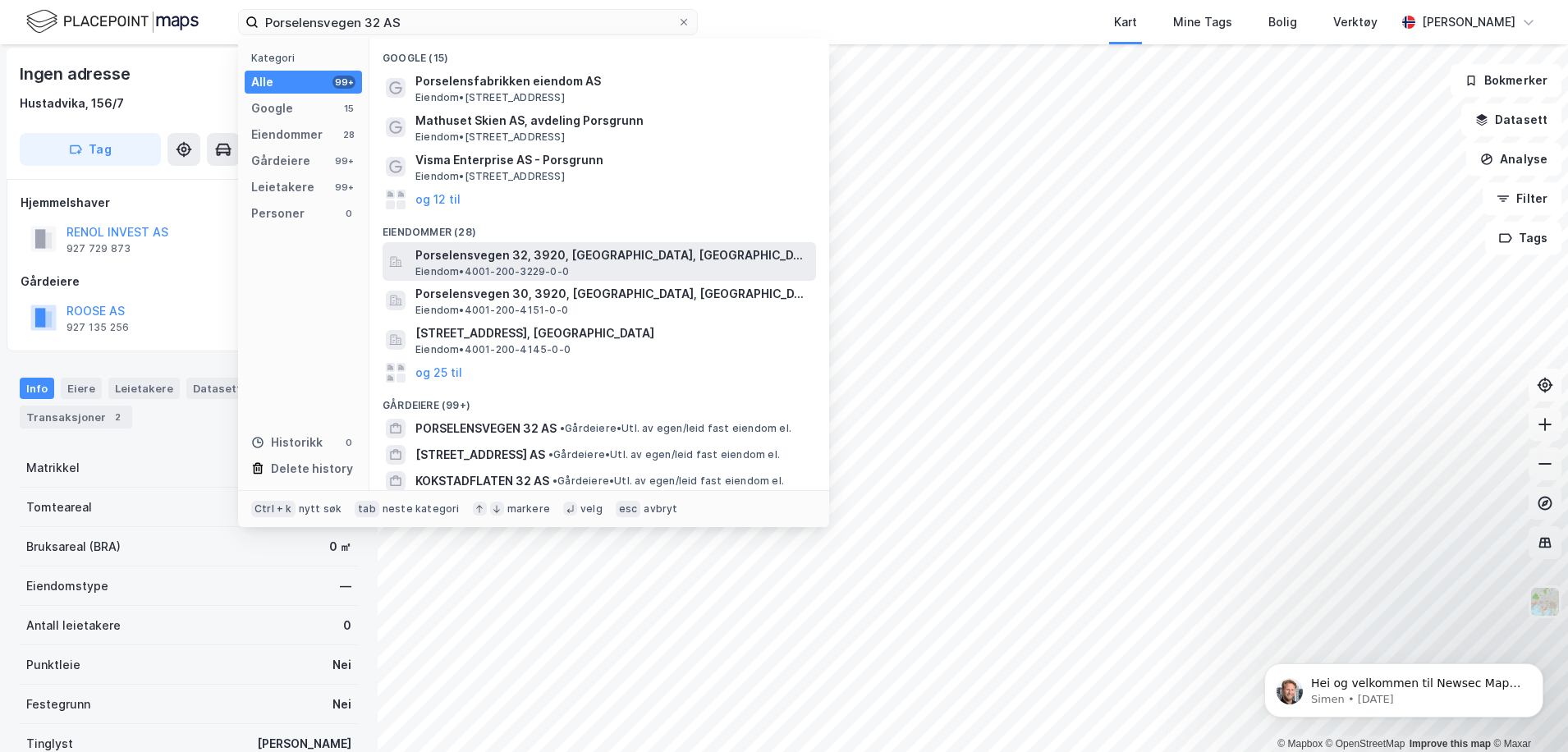
click at [565, 253] on span "Porselensvegen 32, 3920, PORSGRUNN, PORSGRUNN" at bounding box center [612, 255] width 394 height 20
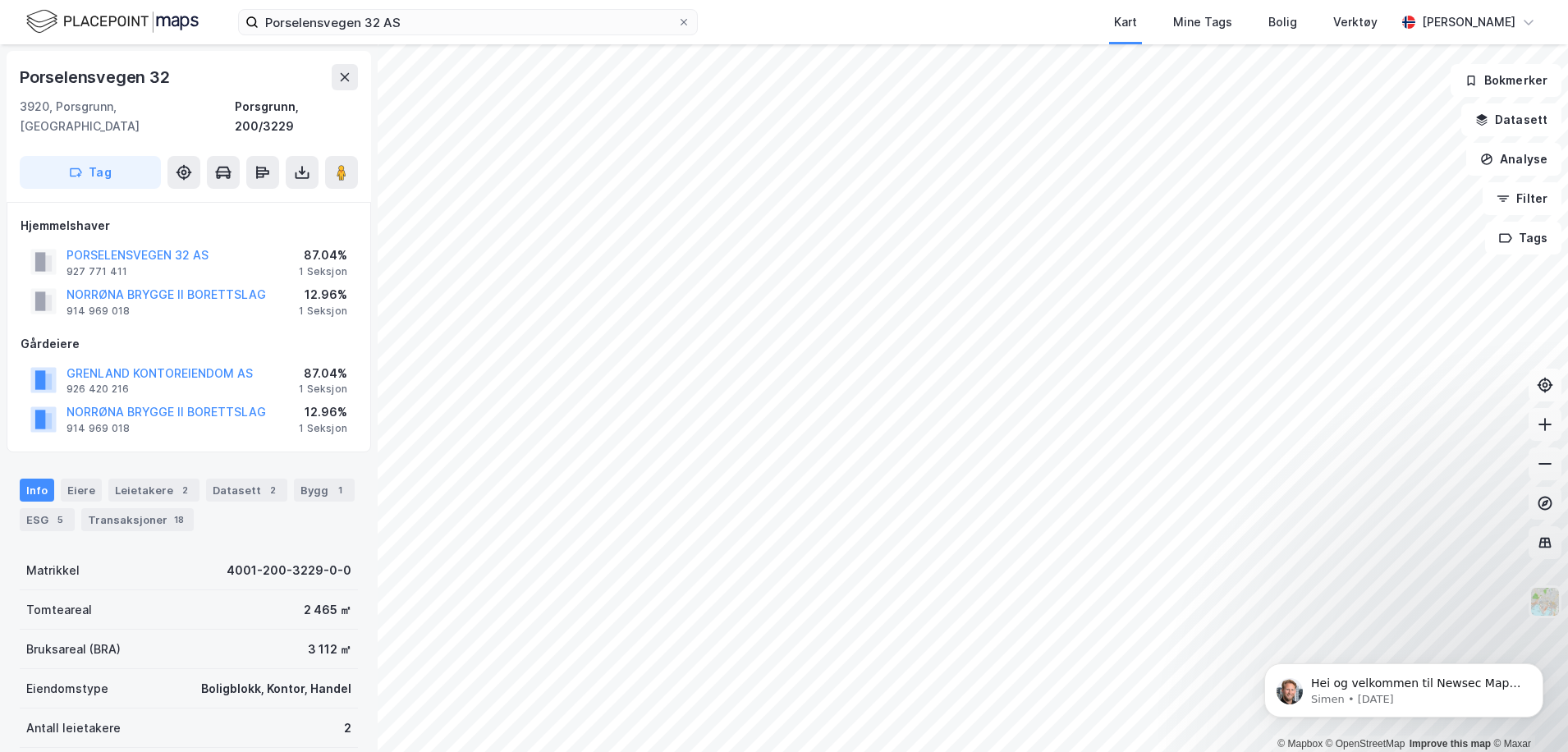
scroll to position [4, 0]
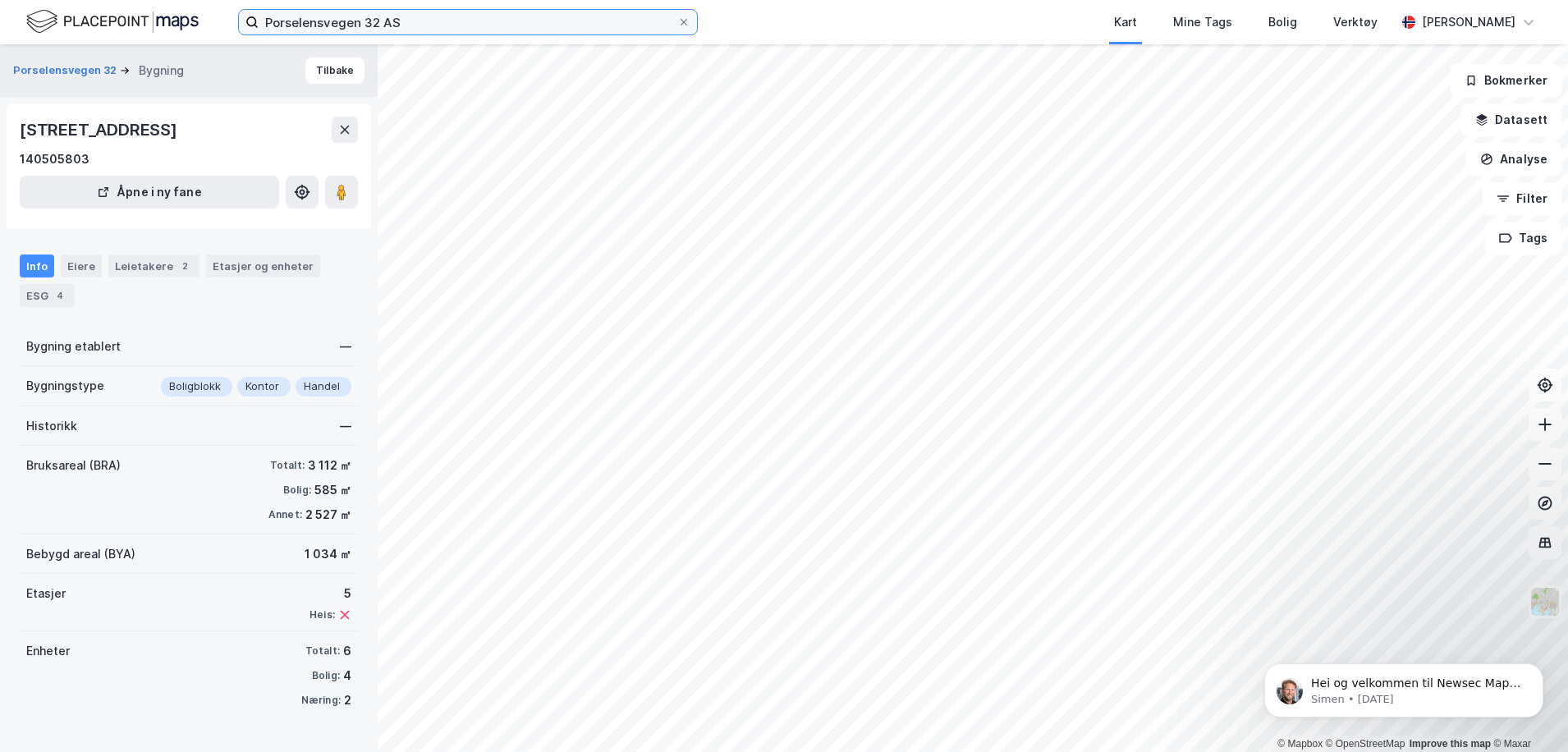
drag, startPoint x: 410, startPoint y: 20, endPoint x: 188, endPoint y: 21, distance: 222.0
click at [188, 21] on div "Porselensvegen 32 AS Kart Mine Tags Bolig Verktøy John-Harald Levernæs" at bounding box center [784, 22] width 1568 height 44
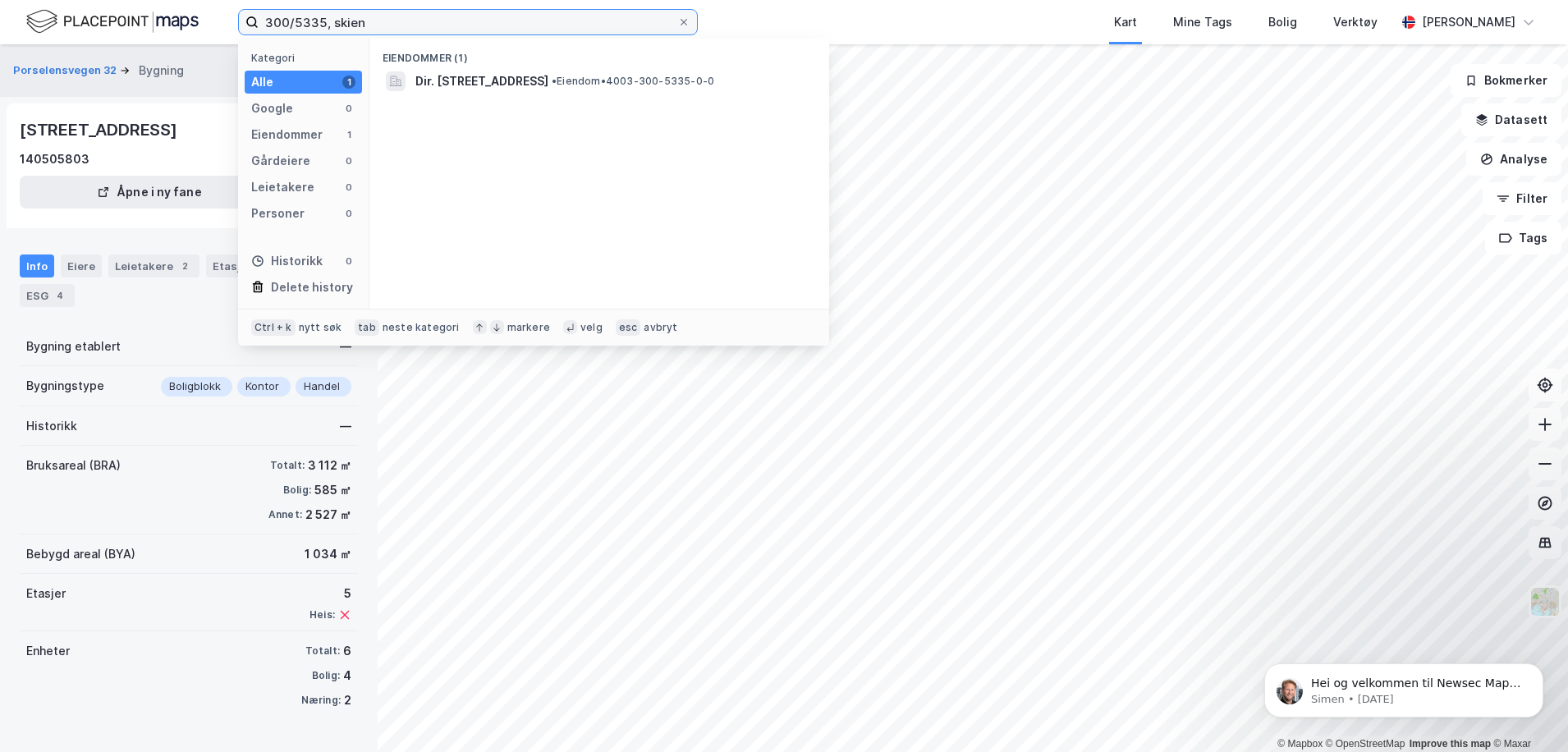
drag, startPoint x: 398, startPoint y: 19, endPoint x: 144, endPoint y: -1, distance: 254.8
click at [144, 0] on html "300/5335, skien Kategori Alle 1 Google 0 Eiendommer 1 Gårdeiere 0 Leietakere 0 …" at bounding box center [784, 376] width 1568 height 752
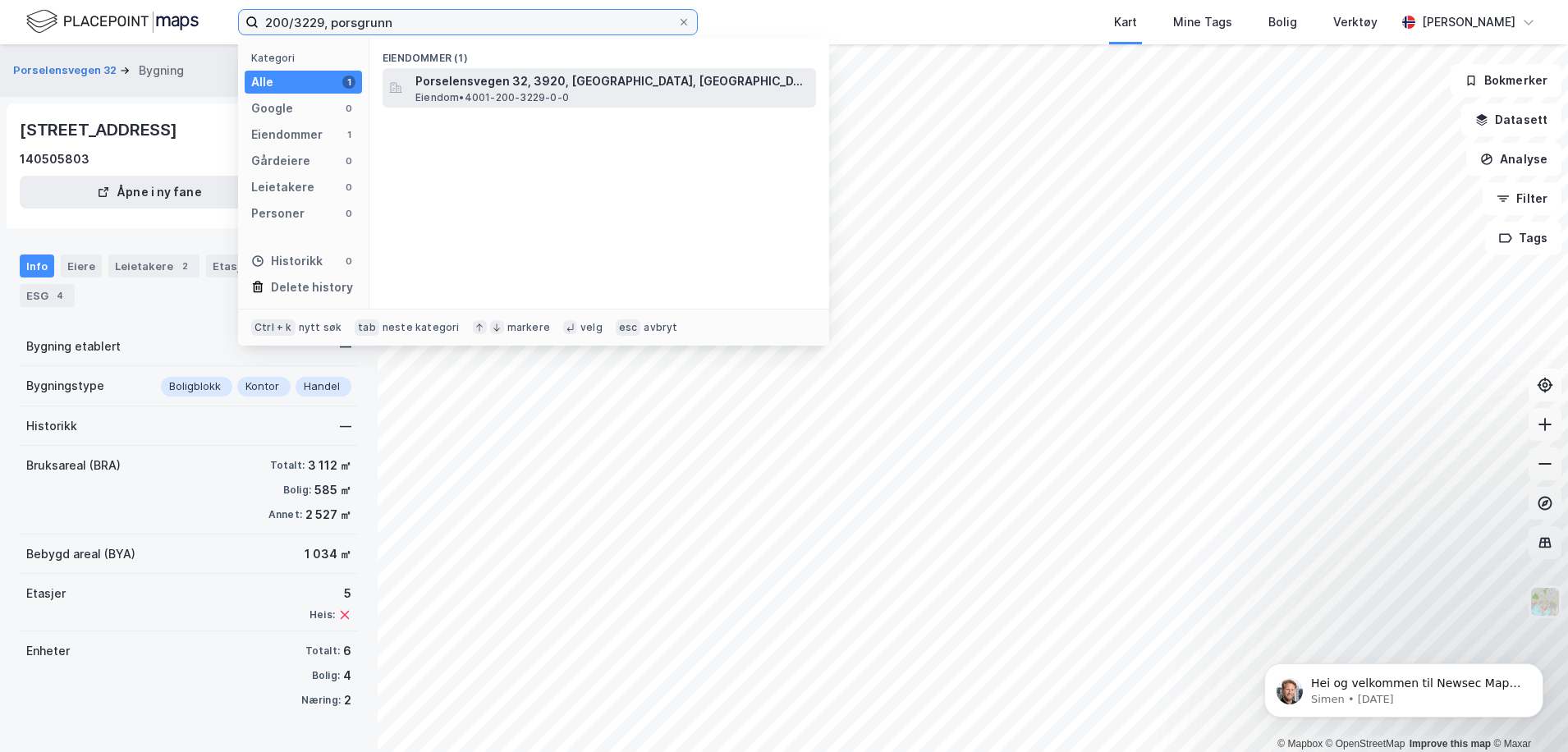
type input "200/3229, porsgrunn"
click at [483, 85] on span "Porselensvegen 32, 3920, PORSGRUNN, PORSGRUNN" at bounding box center [612, 81] width 394 height 20
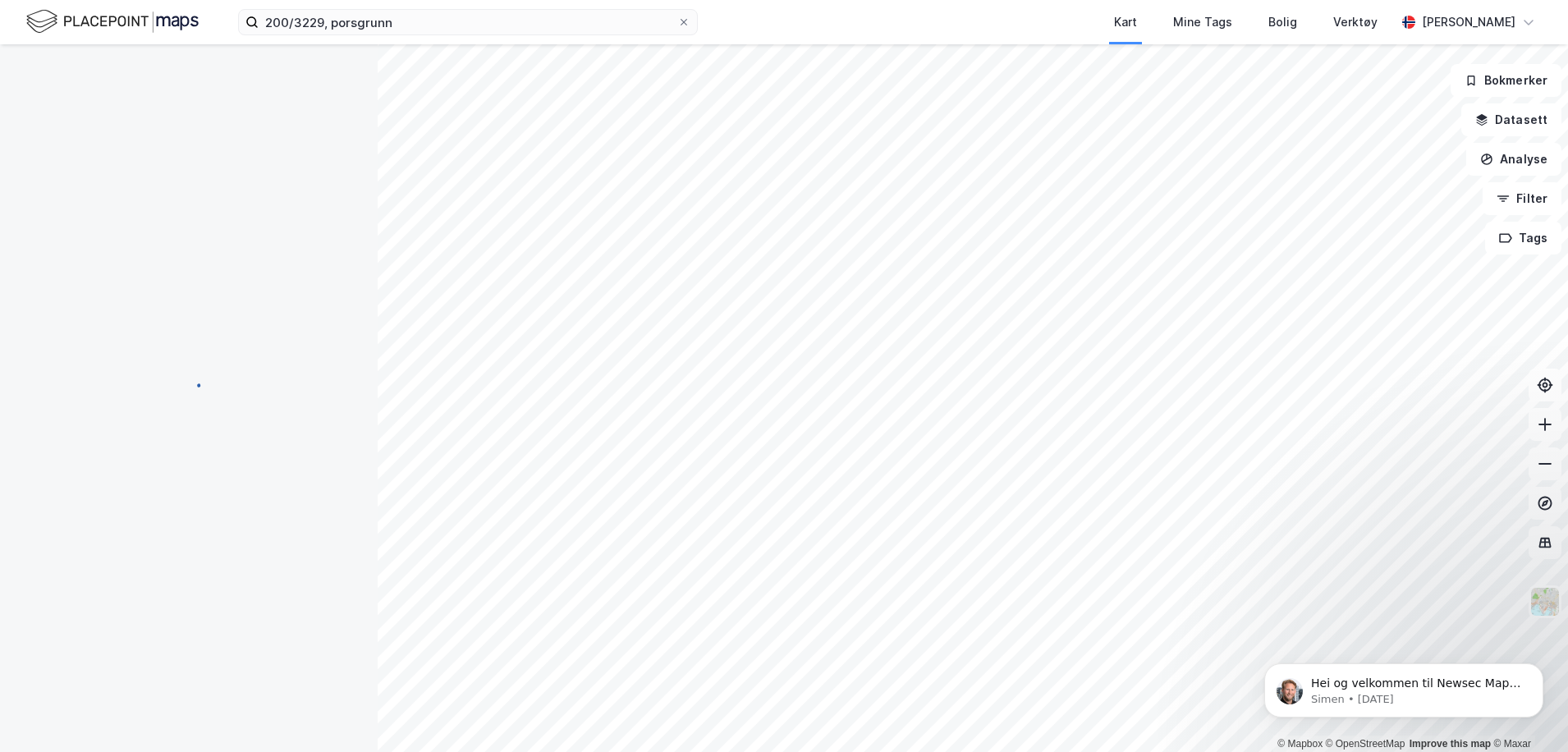
scroll to position [4, 0]
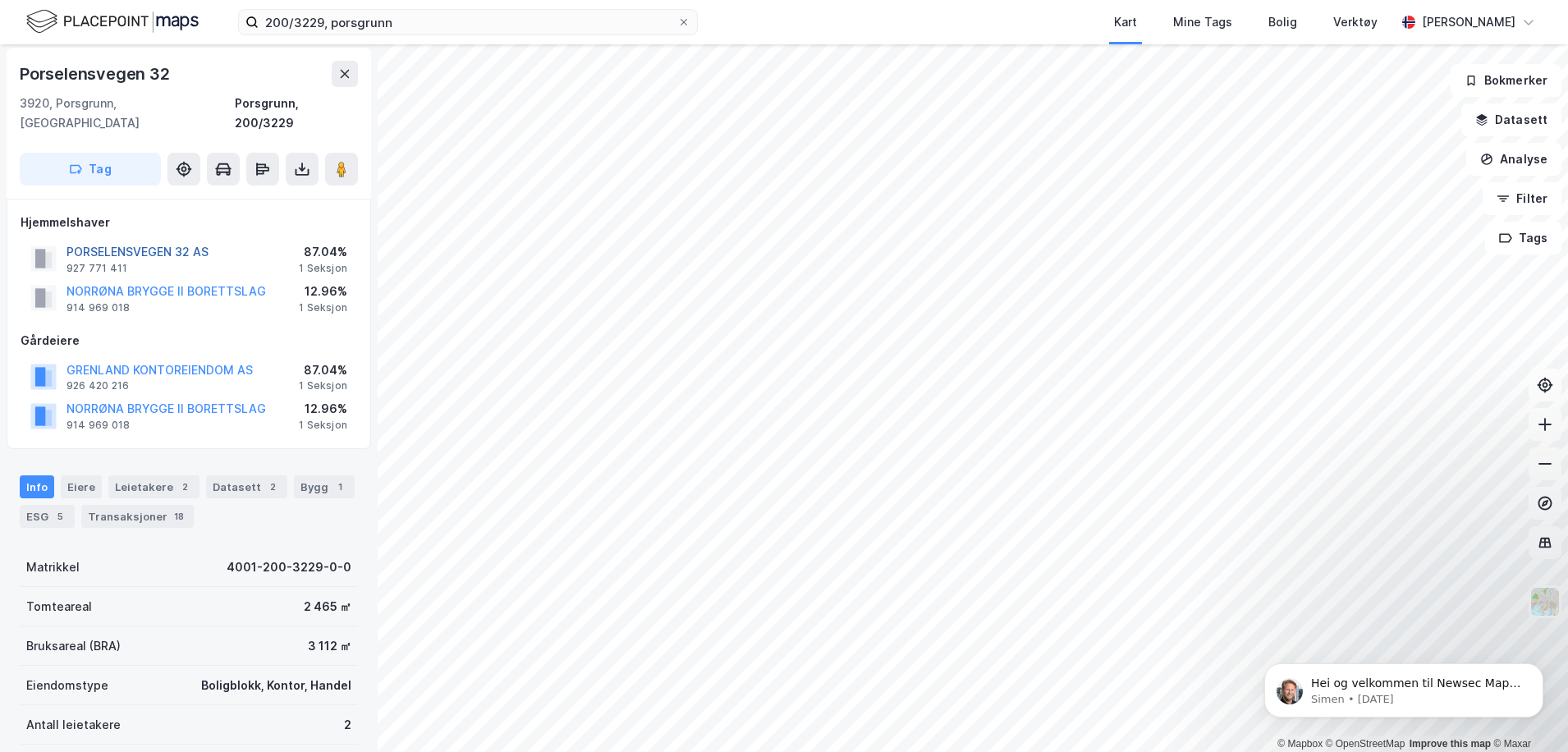
click at [0, 0] on button "PORSELENSVEGEN 32 AS" at bounding box center [0, 0] width 0 height 0
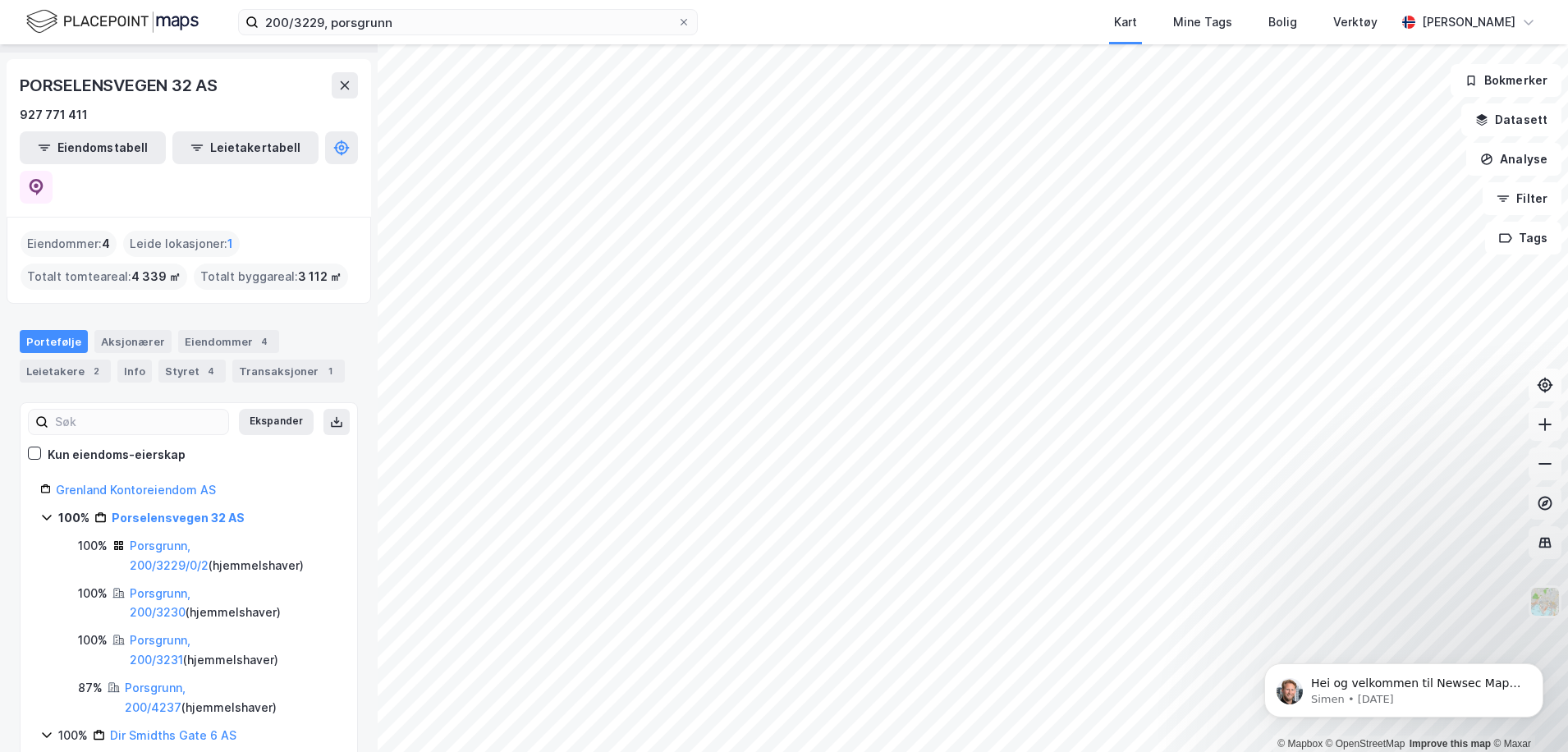
scroll to position [66, 0]
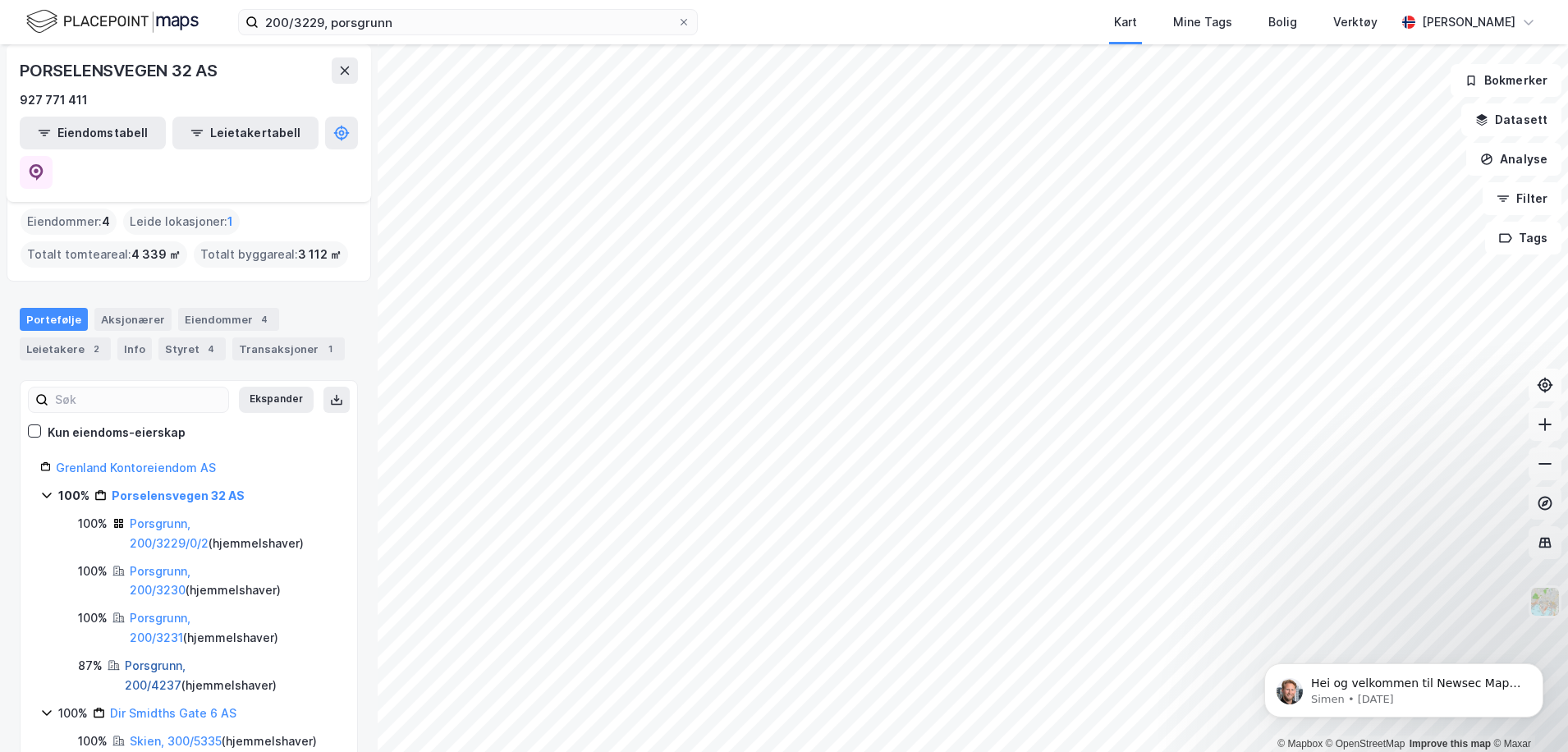
click at [172, 658] on link "Porsgrunn, 200/4237" at bounding box center [155, 674] width 61 height 33
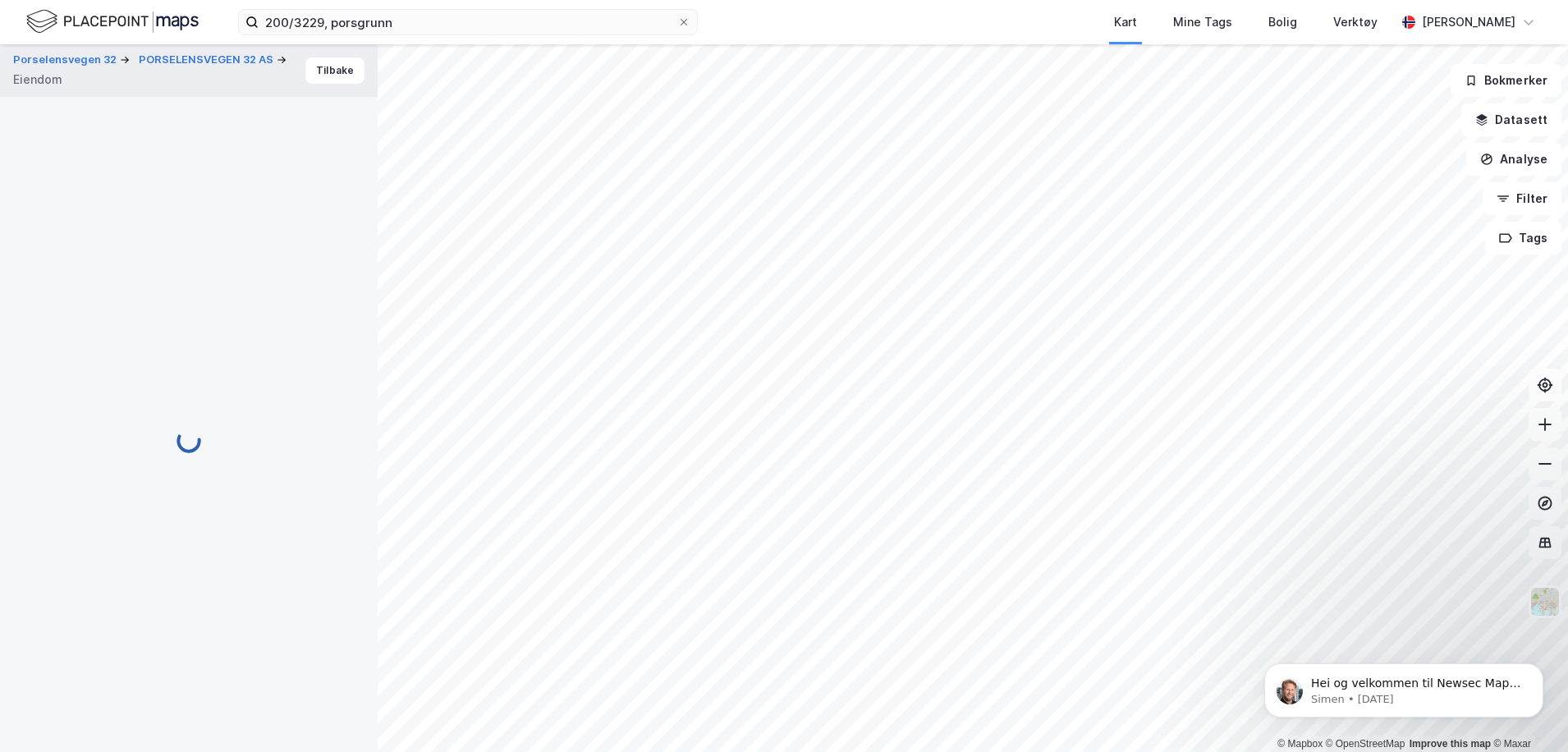
scroll to position [4, 0]
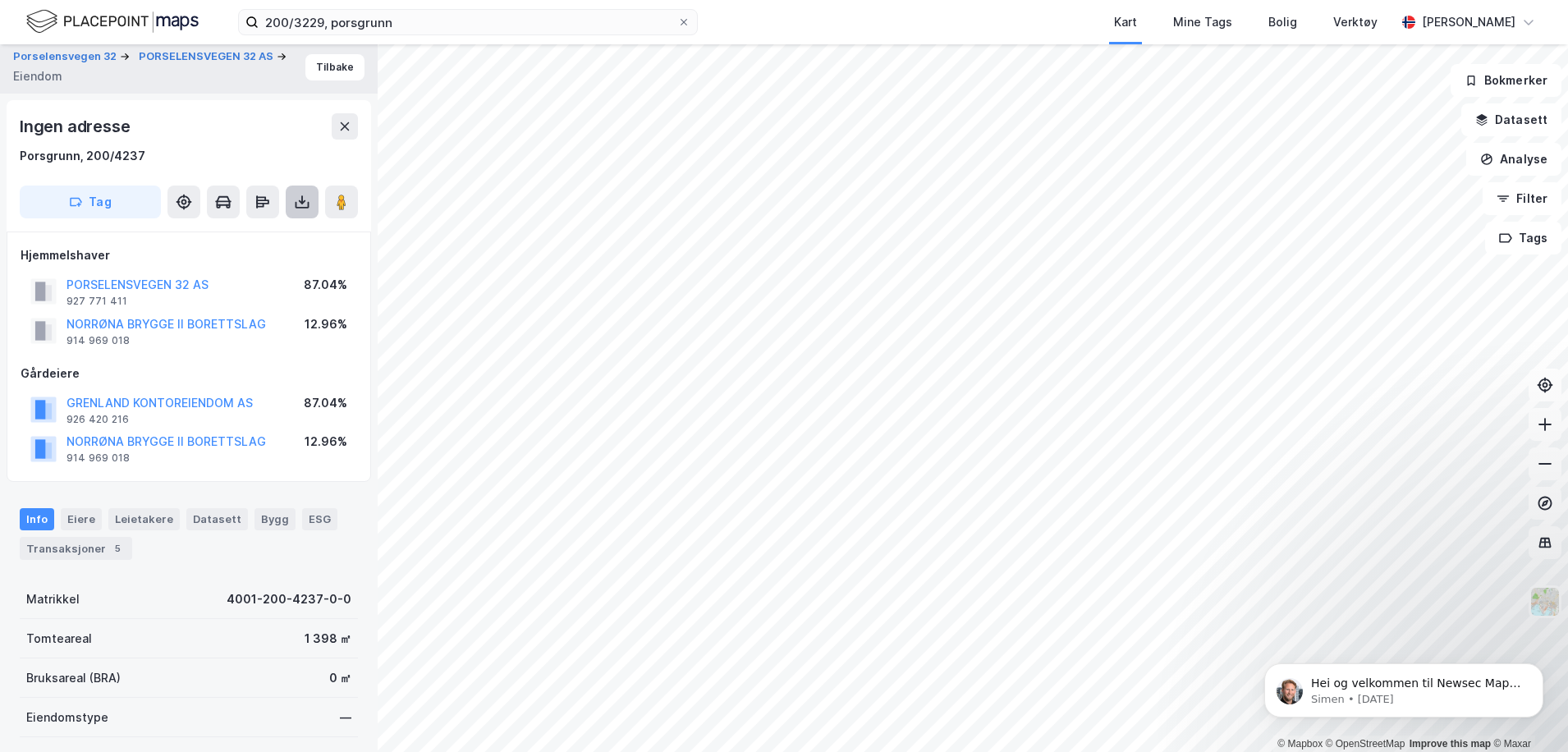
click at [304, 197] on icon at bounding box center [302, 202] width 16 height 16
click at [242, 225] on div "Last ned grunnbok" at bounding box center [231, 234] width 175 height 26
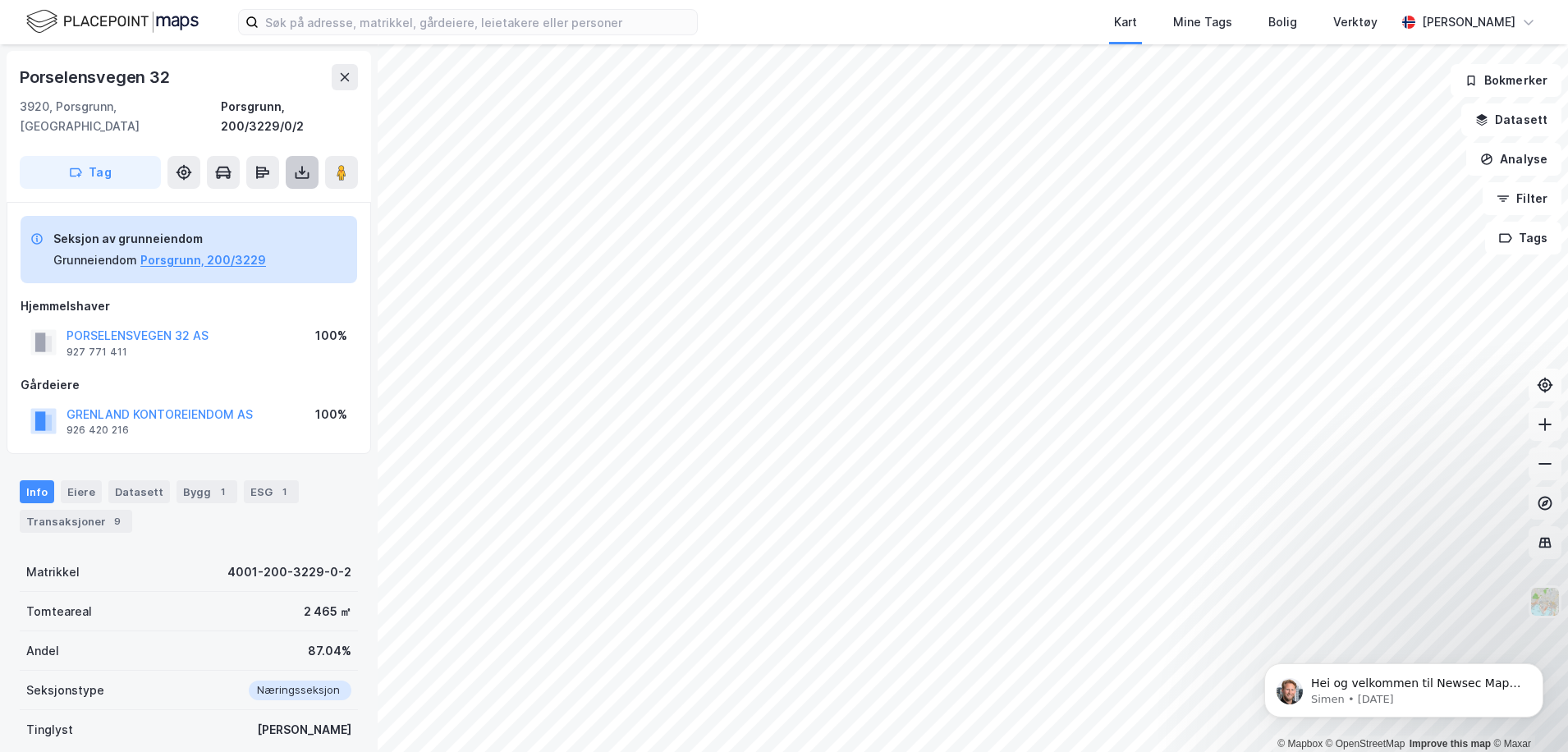
click at [306, 156] on button at bounding box center [302, 172] width 33 height 33
click at [269, 198] on div "Last ned grunnbok" at bounding box center [220, 205] width 95 height 14
click at [125, 76] on div "Porselensvegen 32" at bounding box center [97, 77] width 154 height 26
click at [0, 0] on button "PORSELENSVEGEN 32 AS" at bounding box center [0, 0] width 0 height 0
